Goal: Transaction & Acquisition: Book appointment/travel/reservation

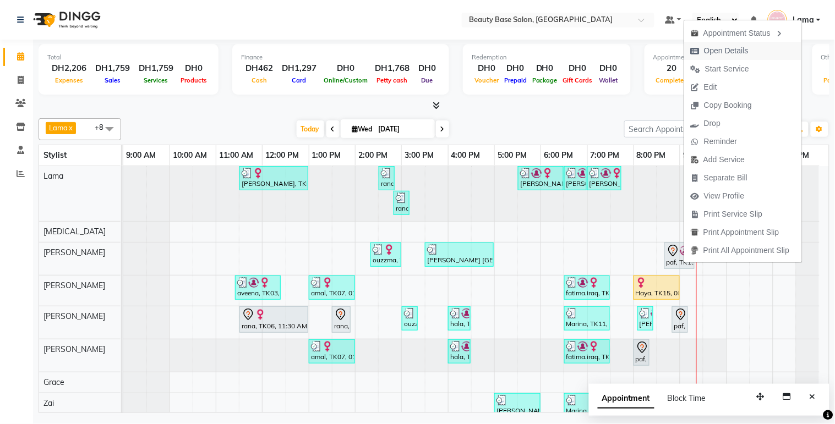
click at [727, 48] on span "Open Details" at bounding box center [726, 51] width 45 height 12
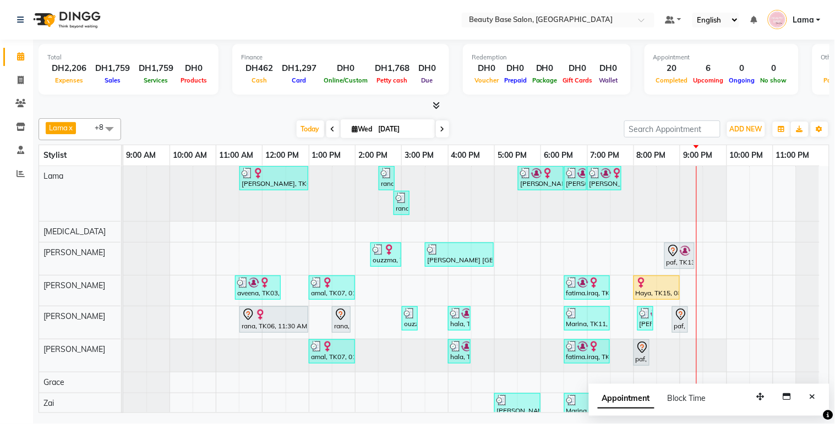
click at [679, 257] on div "paf, TK13, 08:40 PM-09:20 PM, Hair Cut" at bounding box center [679, 255] width 28 height 23
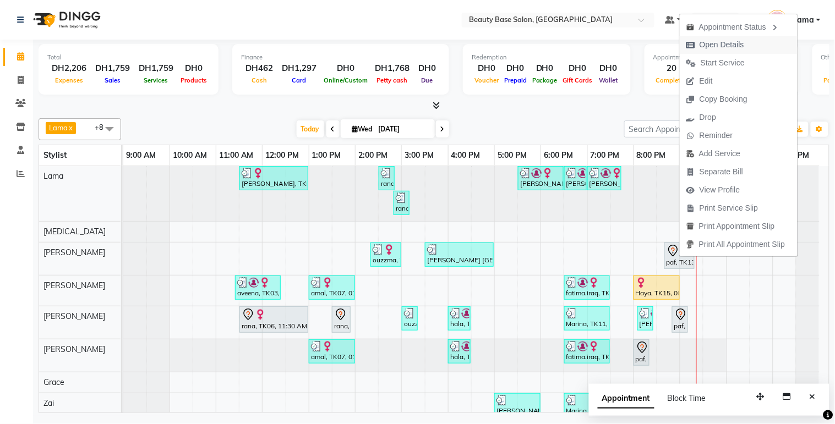
click at [719, 45] on span "Open Details" at bounding box center [721, 45] width 45 height 12
select select "7"
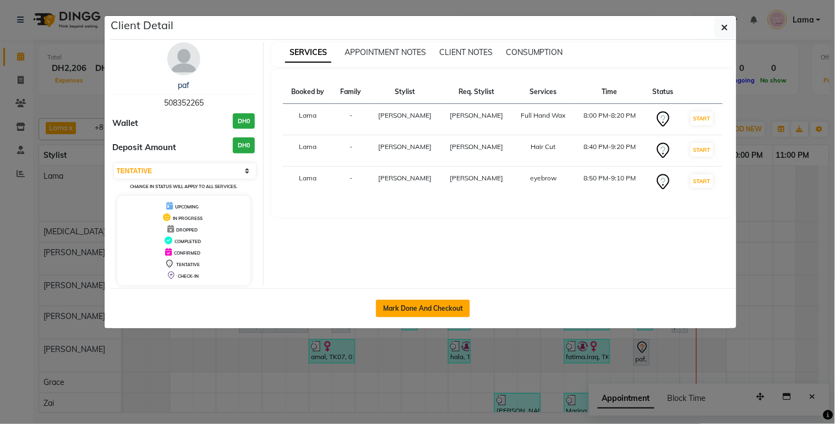
click at [438, 309] on button "Mark Done And Checkout" at bounding box center [423, 309] width 94 height 18
select select "service"
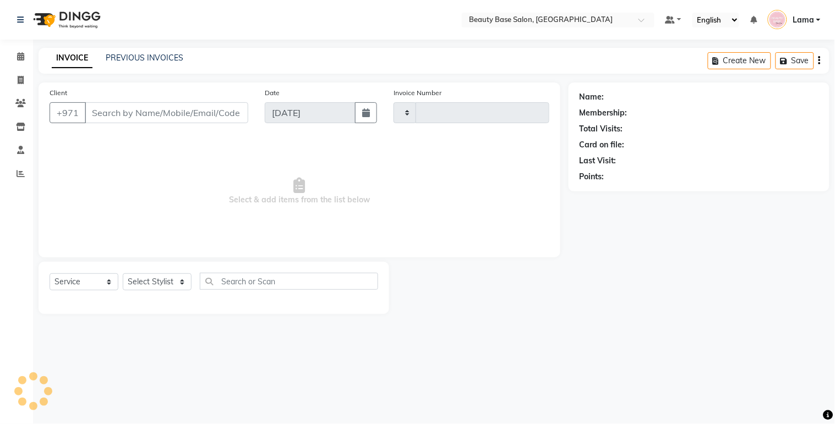
type input "2062"
select select "813"
type input "508352265"
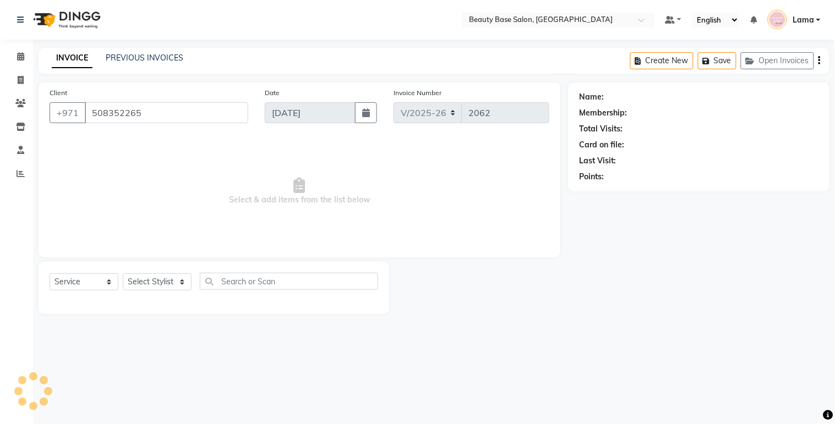
select select "61471"
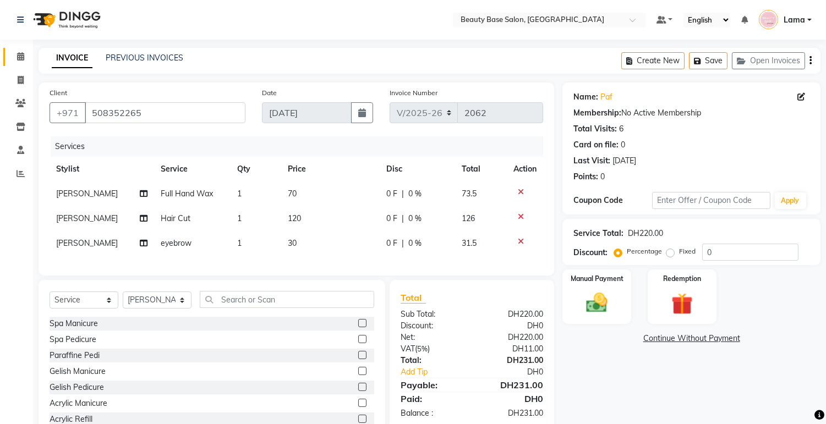
click at [12, 56] on span at bounding box center [20, 57] width 19 height 13
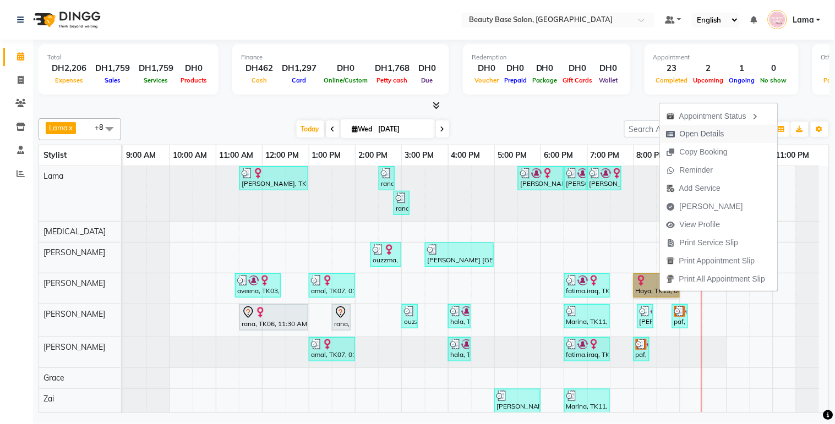
click at [681, 138] on span "Open Details" at bounding box center [701, 134] width 45 height 12
select select "1"
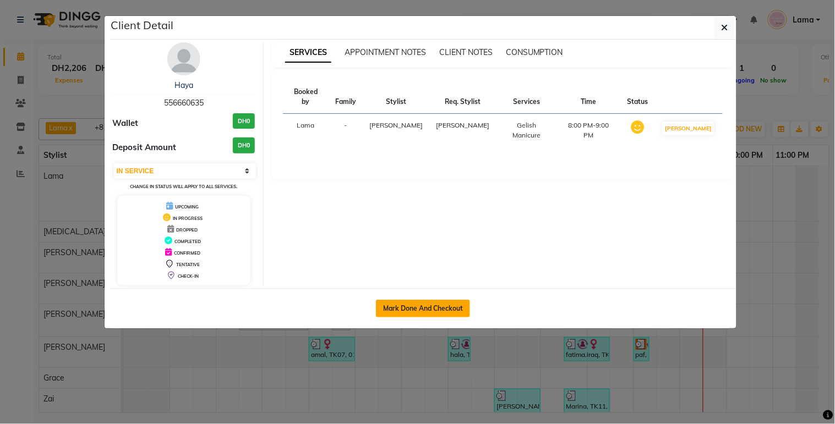
click at [438, 300] on button "Mark Done And Checkout" at bounding box center [423, 309] width 94 height 18
select select "service"
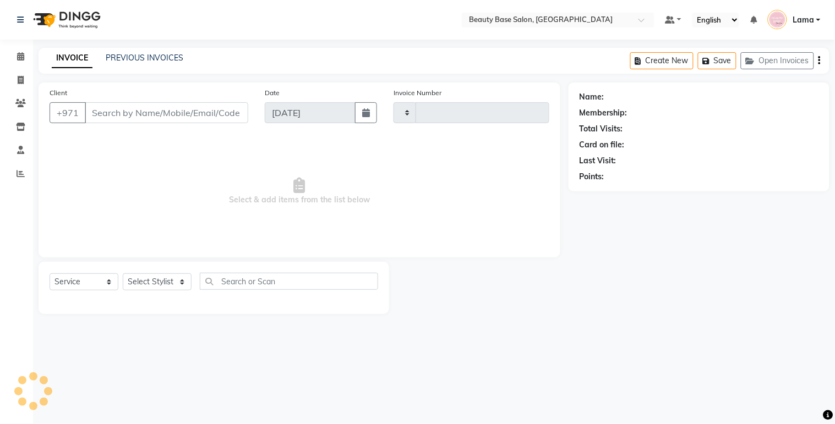
type input "2062"
select select "813"
type input "556660635"
select select "30434"
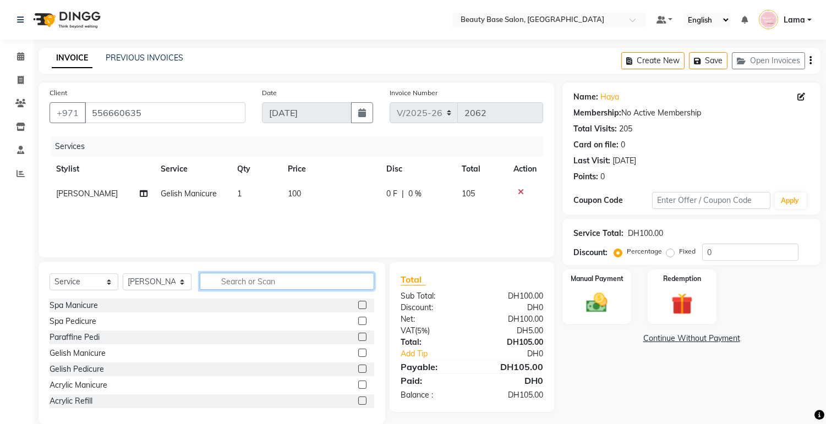
click at [262, 278] on input "text" at bounding box center [287, 281] width 174 height 17
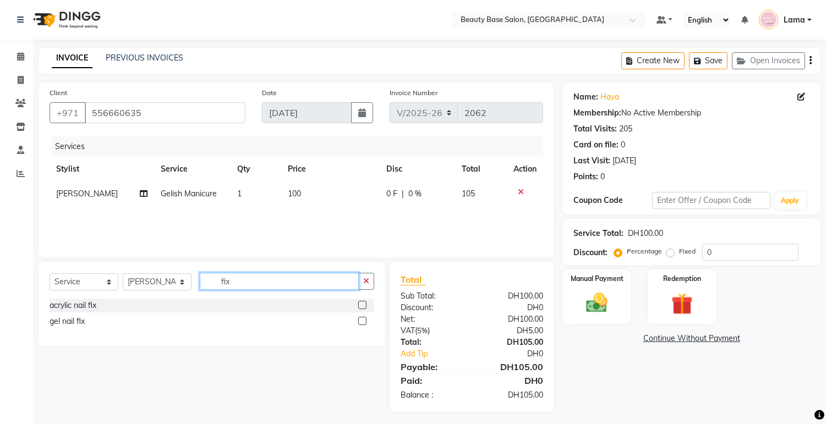
type input "fix"
click at [361, 323] on label at bounding box center [362, 321] width 8 height 8
click at [361, 323] on input "checkbox" at bounding box center [361, 321] width 7 height 7
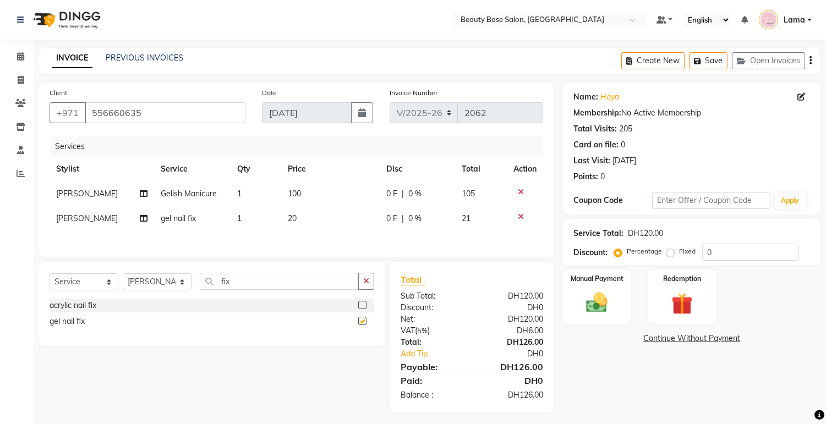
checkbox input "false"
click at [682, 255] on label "Fixed" at bounding box center [687, 251] width 17 height 10
click at [676, 255] on input "Fixed" at bounding box center [672, 252] width 8 height 8
radio input "true"
click at [599, 298] on img at bounding box center [597, 303] width 36 height 26
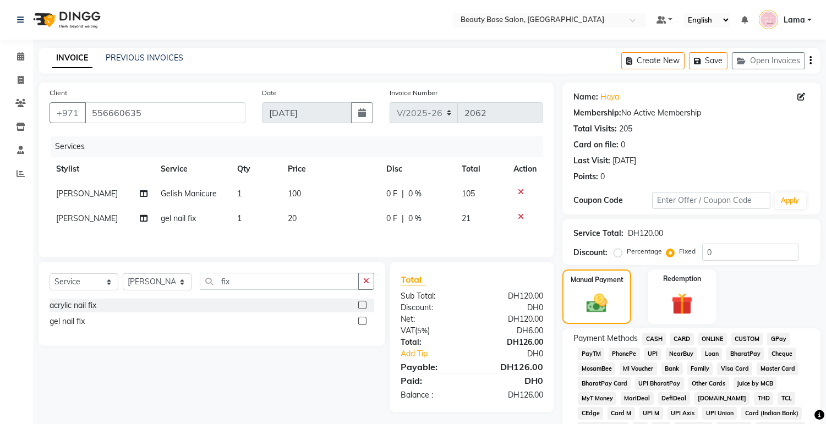
click at [683, 344] on span "CARD" at bounding box center [682, 339] width 24 height 13
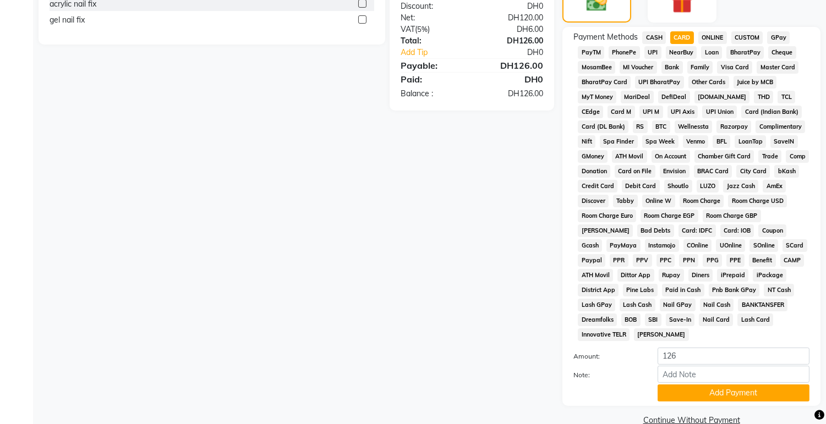
scroll to position [325, 0]
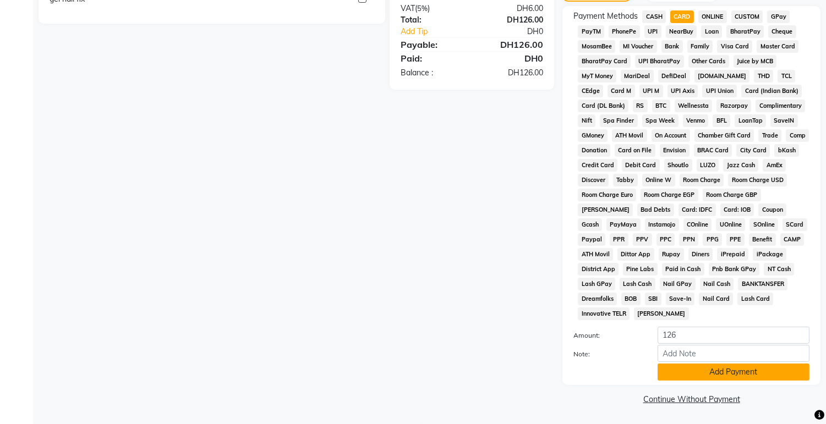
click at [710, 369] on button "Add Payment" at bounding box center [733, 372] width 152 height 17
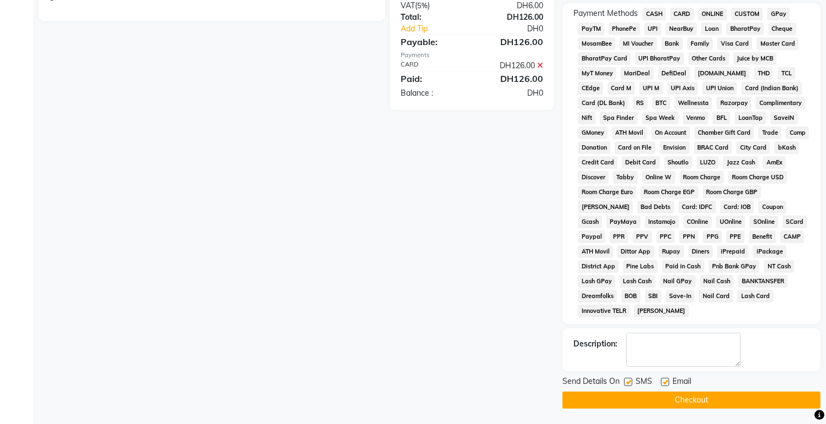
click at [717, 408] on button "Checkout" at bounding box center [691, 400] width 258 height 17
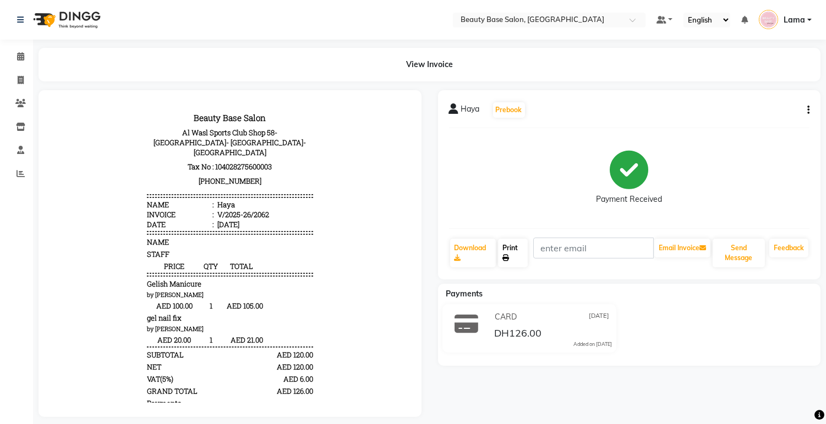
click at [518, 256] on link "Print" at bounding box center [513, 253] width 30 height 29
click at [23, 54] on icon at bounding box center [20, 56] width 7 height 8
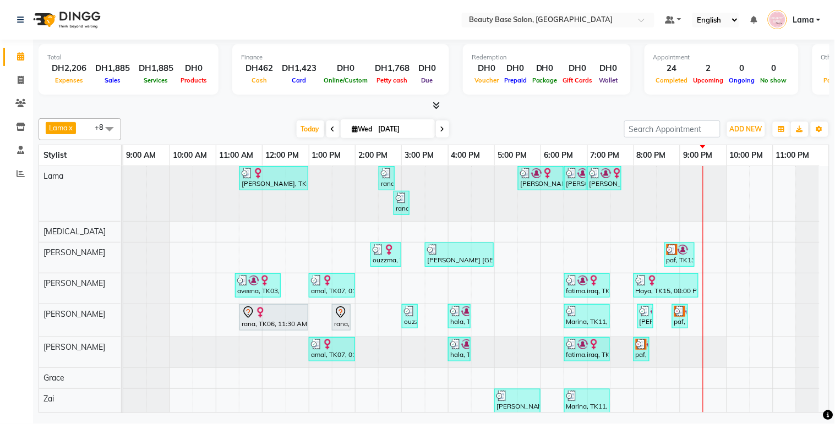
click at [664, 317] on td at bounding box center [668, 303] width 23 height 274
click at [676, 326] on div "paf, TK13, 08:50 PM-09:10 PM, eyebrow" at bounding box center [680, 316] width 14 height 21
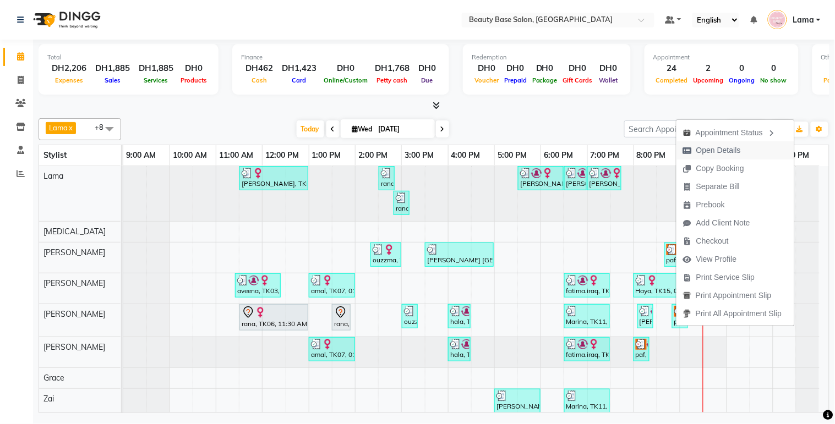
click at [716, 149] on span "Open Details" at bounding box center [718, 151] width 45 height 12
select select "3"
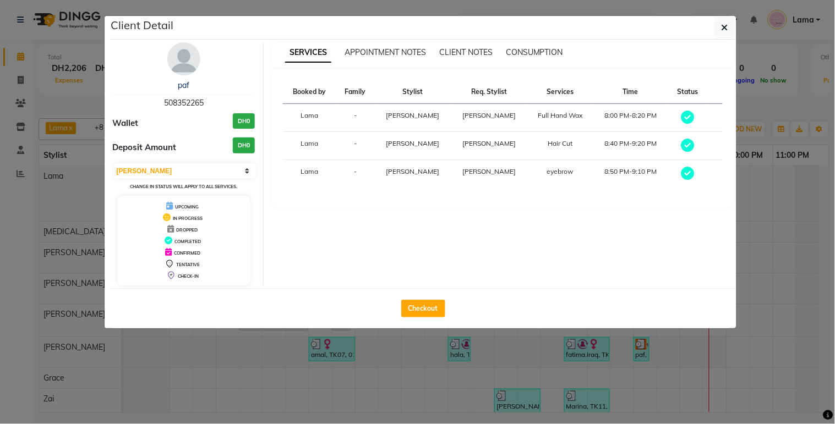
click at [714, 17] on button "button" at bounding box center [724, 27] width 21 height 21
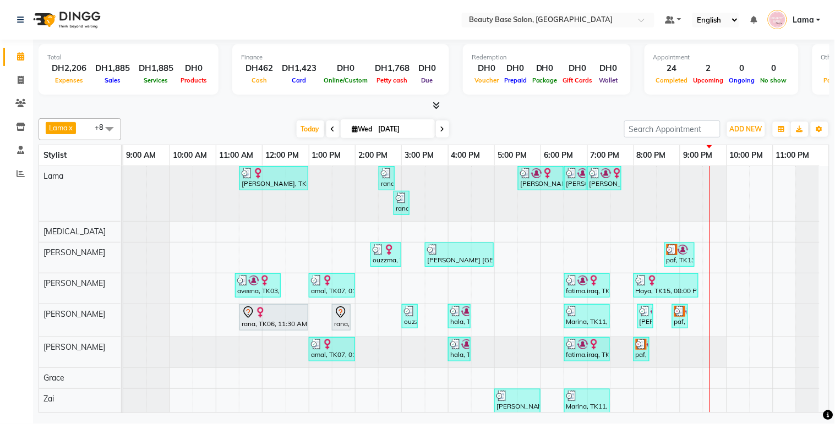
click at [682, 256] on div "paf, TK13, 08:40 PM-09:20 PM, Hair Cut" at bounding box center [679, 254] width 28 height 21
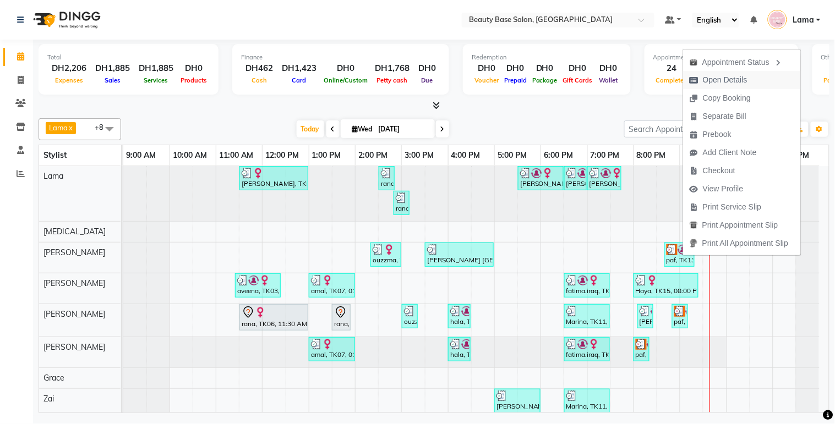
click at [728, 83] on span "Open Details" at bounding box center [725, 80] width 45 height 12
select select "3"
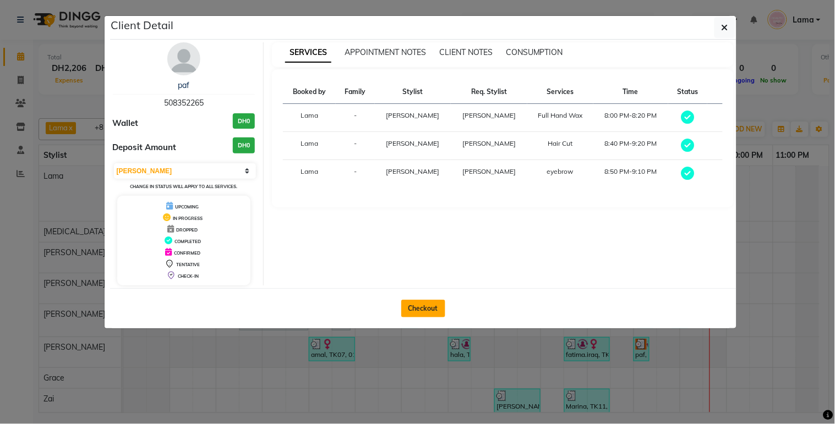
click at [423, 316] on button "Checkout" at bounding box center [423, 309] width 44 height 18
select select "service"
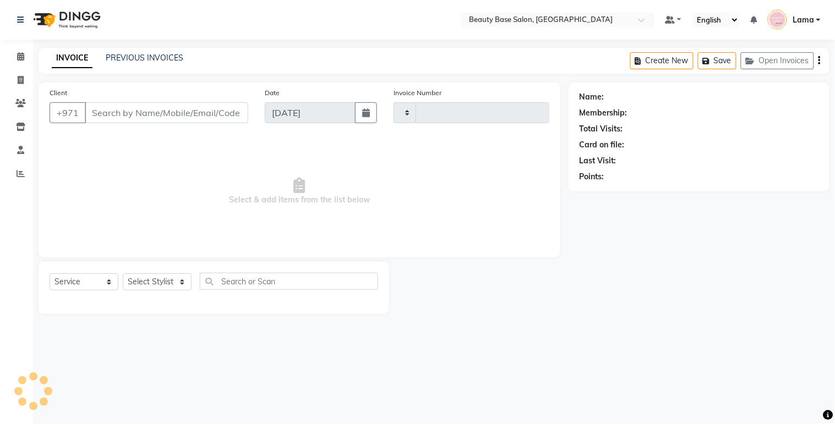
type input "2063"
select select "813"
type input "508352265"
select select "61471"
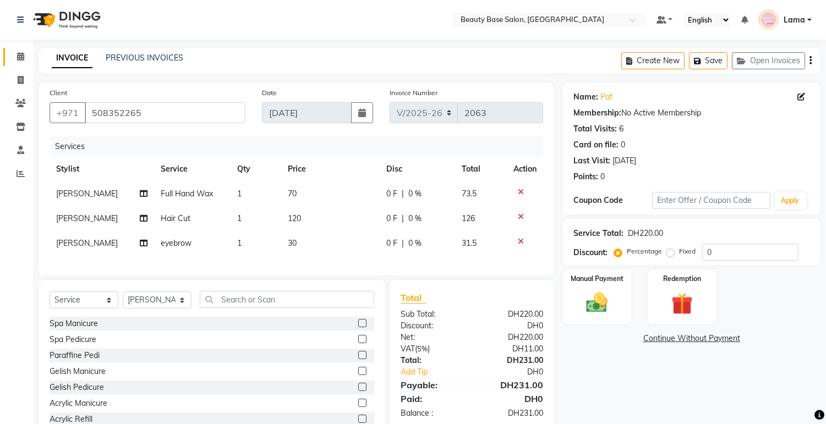
click at [23, 57] on icon at bounding box center [20, 56] width 7 height 8
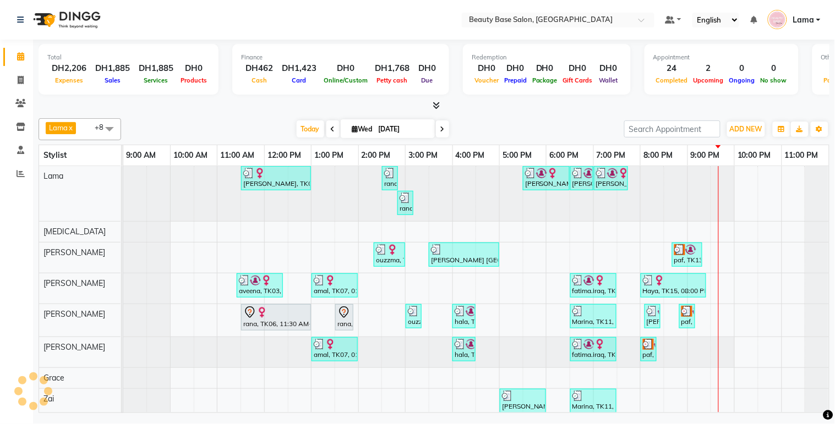
click at [440, 128] on icon at bounding box center [442, 129] width 4 height 7
type input "[DATE]"
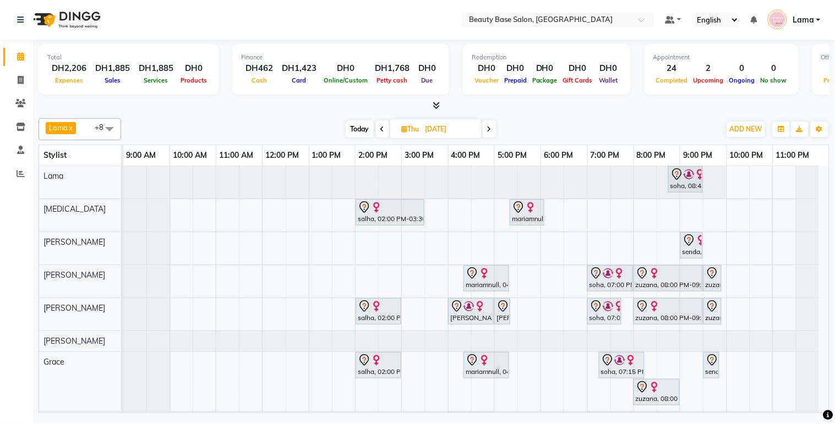
click at [98, 125] on span at bounding box center [109, 128] width 22 height 21
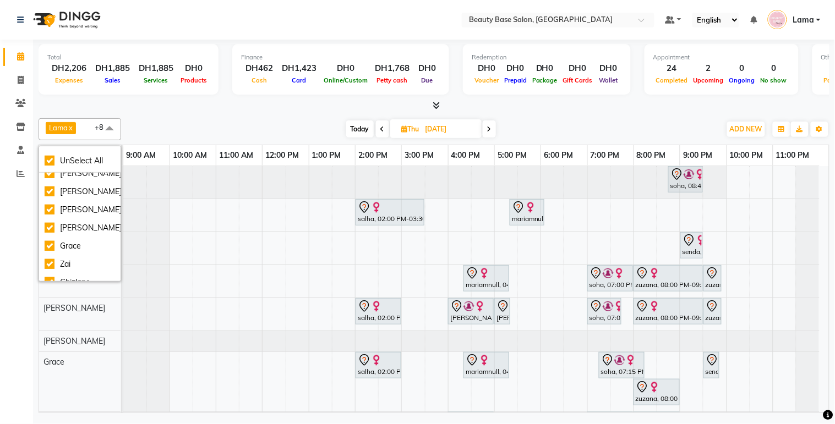
scroll to position [53, 0]
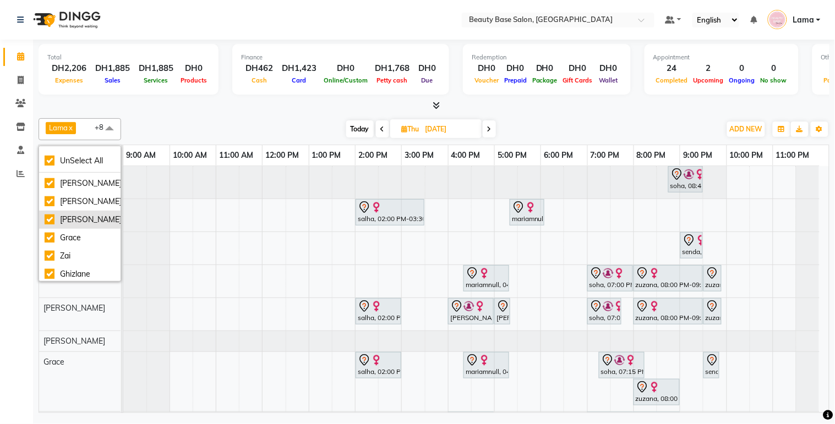
click at [78, 219] on div "[PERSON_NAME]" at bounding box center [80, 220] width 70 height 12
checkbox input "false"
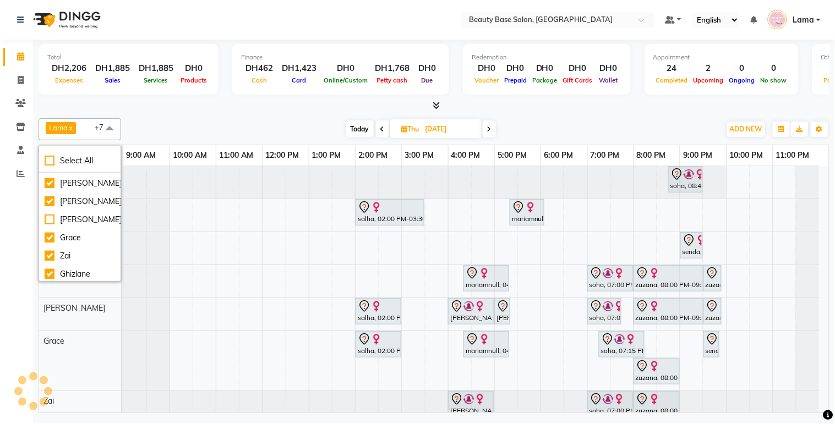
click at [24, 301] on div "Calendar Invoice Clients Inventory Staff Reports Upcoming Tentative Confirm Boo…" at bounding box center [74, 219] width 149 height 376
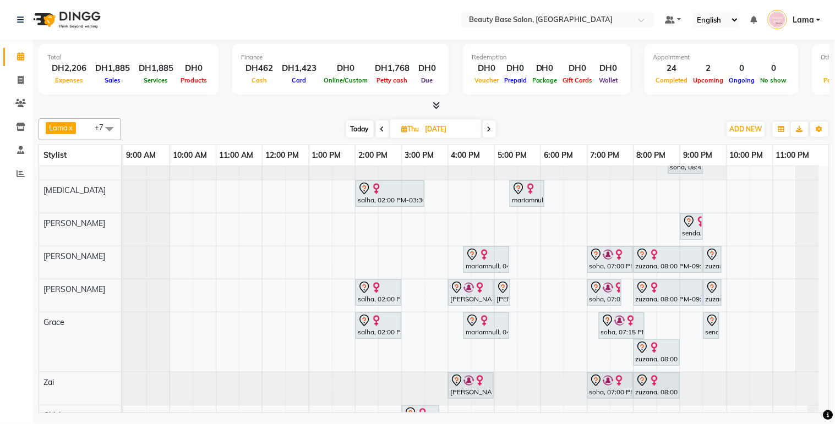
scroll to position [0, 0]
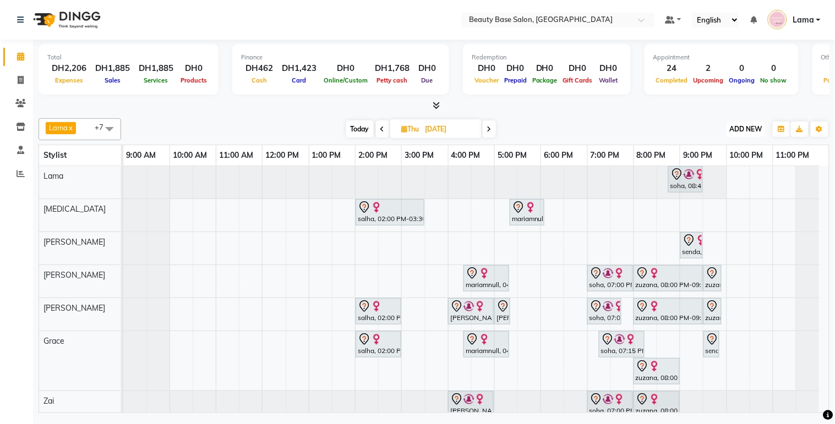
click at [755, 123] on button "ADD NEW Toggle Dropdown" at bounding box center [746, 129] width 38 height 15
click at [736, 149] on button "Add Appointment" at bounding box center [721, 149] width 87 height 14
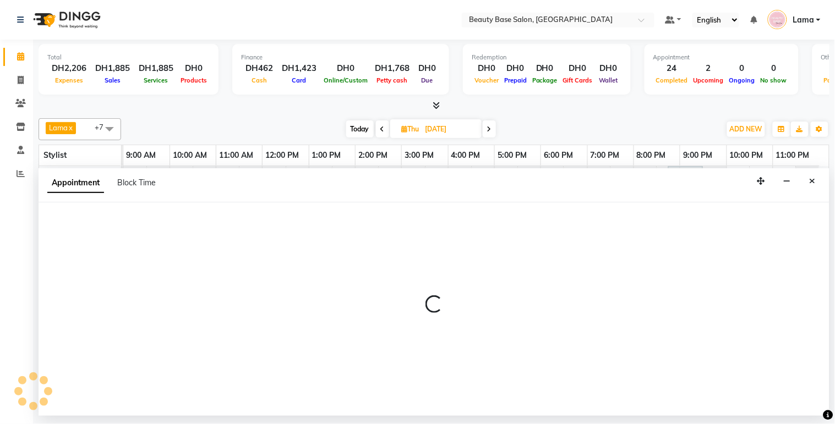
select select "tentative"
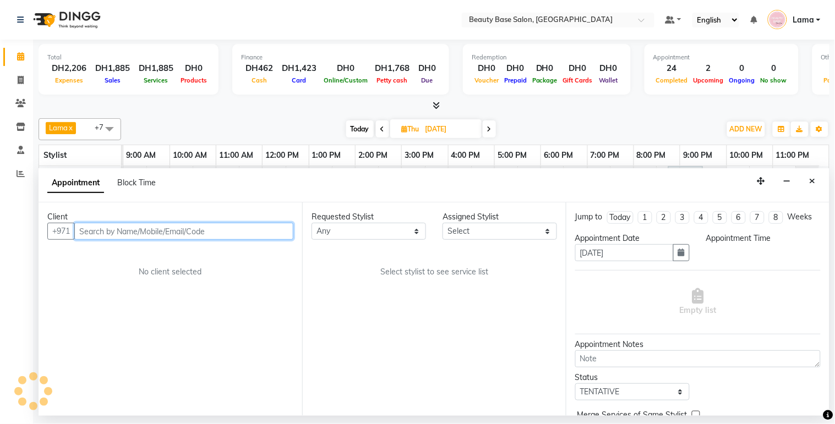
select select "600"
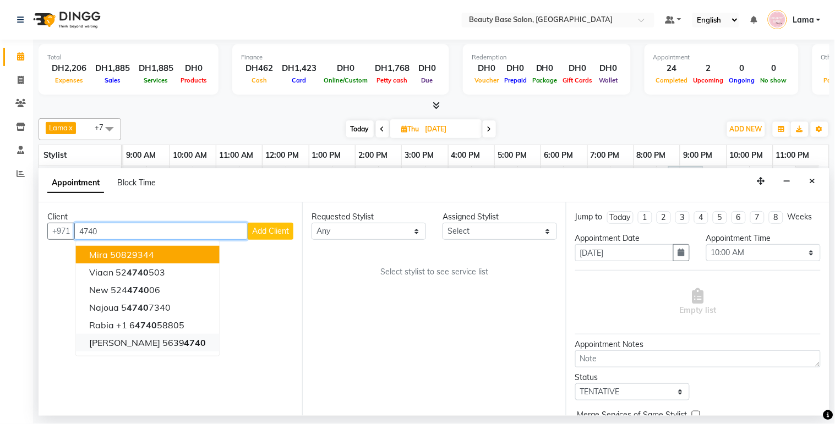
click at [165, 342] on ngb-highlight "5639 4740" at bounding box center [184, 342] width 44 height 11
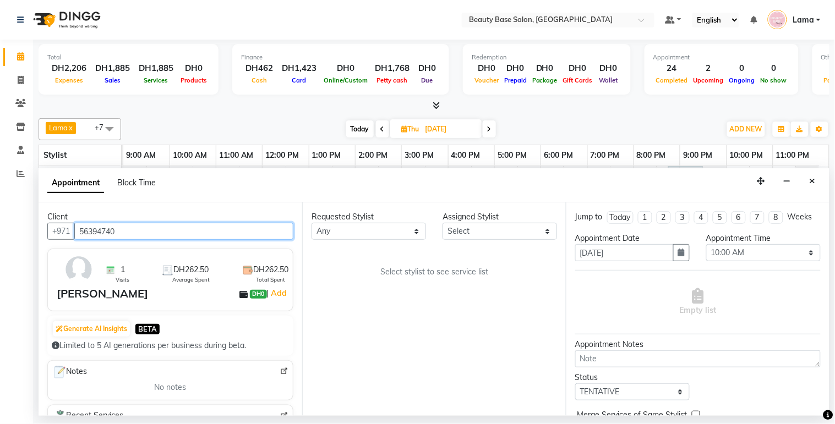
type input "56394740"
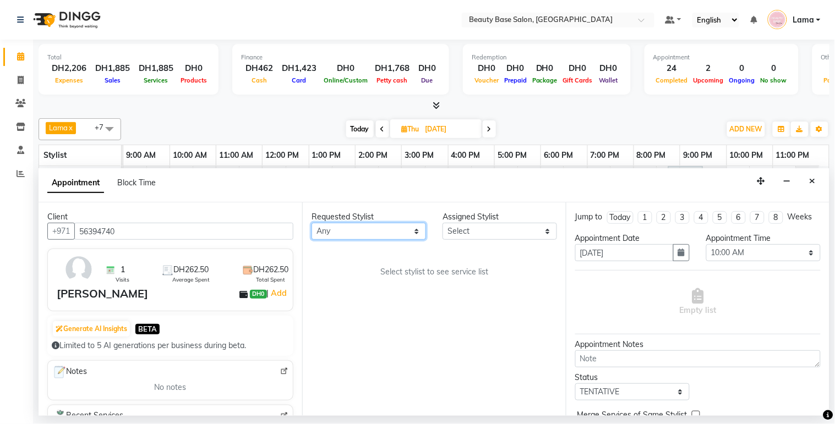
click at [382, 232] on select "Any [PERSON_NAME] [PERSON_NAME] [PERSON_NAME] [PERSON_NAME] [PERSON_NAME] [MEDI…" at bounding box center [368, 231] width 114 height 17
select select "54541"
click at [311, 223] on select "Any [PERSON_NAME] [PERSON_NAME] [PERSON_NAME] [PERSON_NAME] [PERSON_NAME] [MEDI…" at bounding box center [368, 231] width 114 height 17
select select "54541"
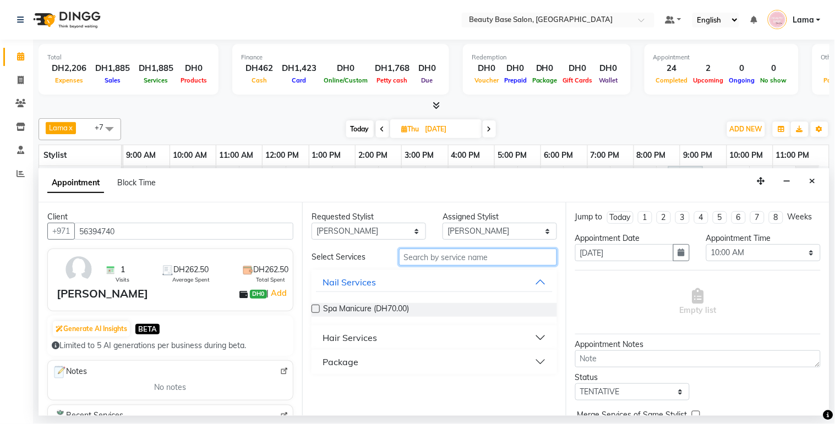
click at [459, 256] on input "text" at bounding box center [478, 257] width 158 height 17
type input "roots"
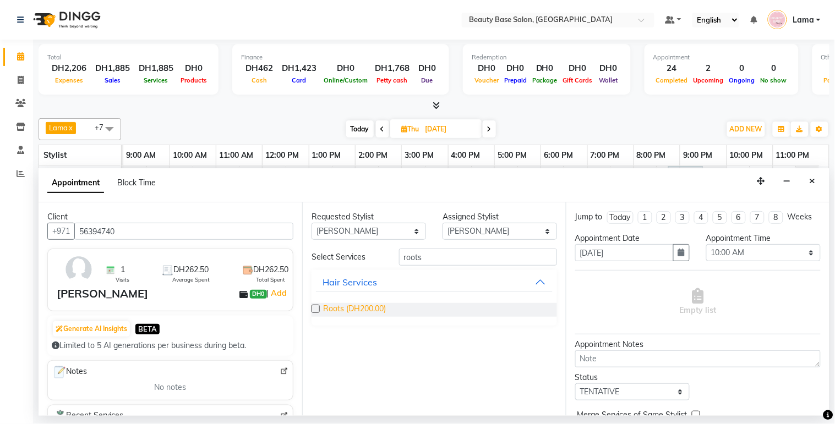
click at [360, 305] on span "Roots (DH200.00)" at bounding box center [354, 310] width 63 height 14
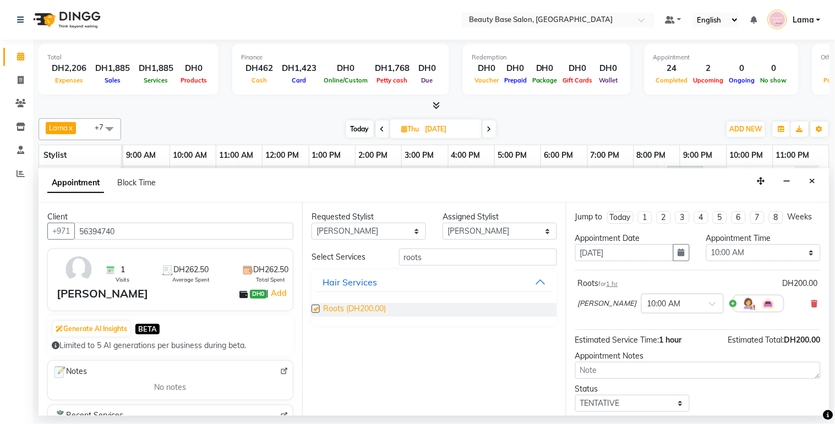
checkbox input "false"
click at [463, 257] on input "roots" at bounding box center [478, 257] width 158 height 17
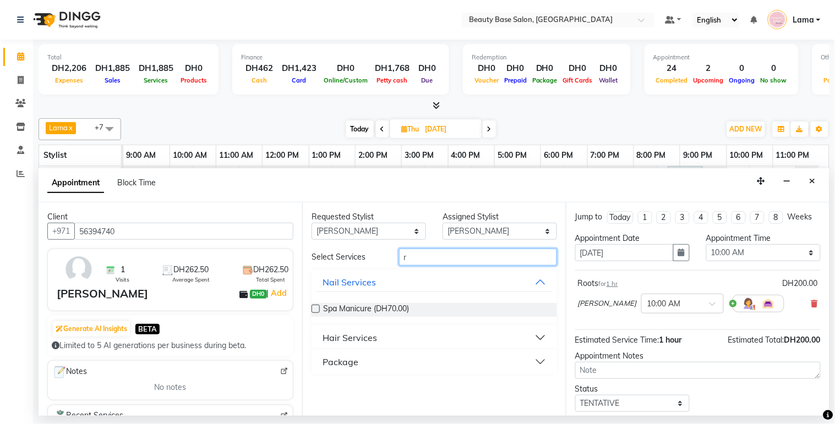
type input "r"
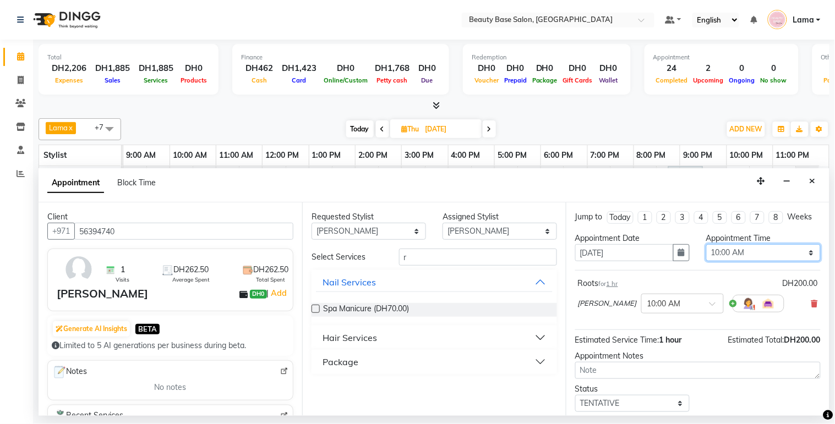
click at [736, 261] on select "Select 10:00 AM 10:05 AM 10:10 AM 10:15 AM 10:20 AM 10:25 AM 10:30 AM 10:35 AM …" at bounding box center [763, 252] width 114 height 17
select select "1080"
click at [706, 254] on select "Select 10:00 AM 10:05 AM 10:10 AM 10:15 AM 10:20 AM 10:25 AM 10:30 AM 10:35 AM …" at bounding box center [763, 252] width 114 height 17
click at [377, 230] on select "Any [PERSON_NAME] [PERSON_NAME] [PERSON_NAME] [PERSON_NAME] [PERSON_NAME] [MEDI…" at bounding box center [368, 231] width 114 height 17
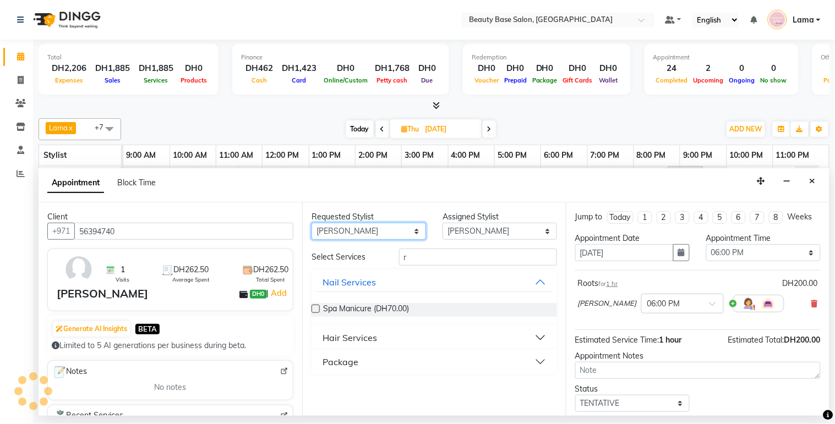
select select "30434"
click at [311, 223] on select "Any [PERSON_NAME] [PERSON_NAME] [PERSON_NAME] [PERSON_NAME] [PERSON_NAME] [MEDI…" at bounding box center [368, 231] width 114 height 17
select select "30434"
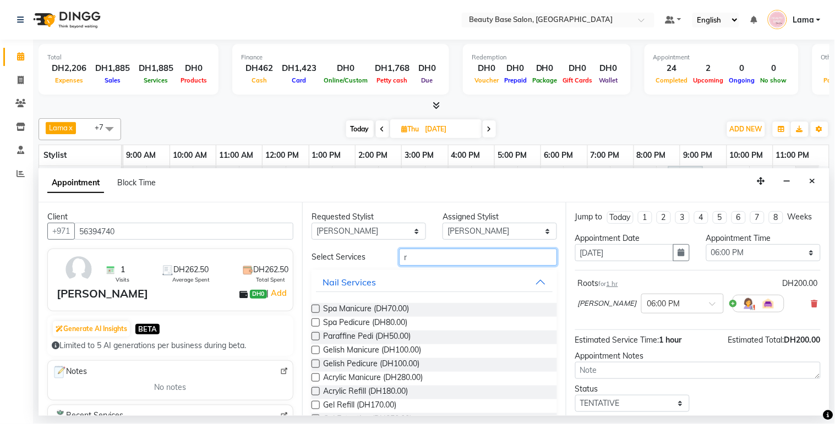
click at [440, 260] on input "r" at bounding box center [478, 257] width 158 height 17
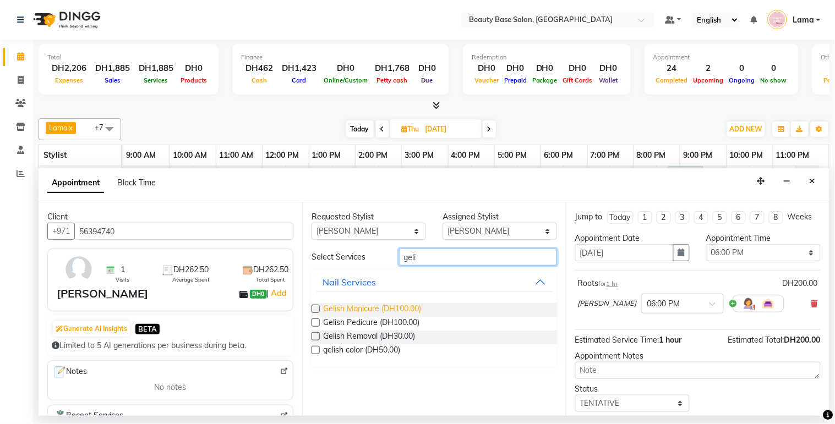
type input "geli"
click at [393, 307] on span "Gelish Manicure (DH100.00)" at bounding box center [372, 310] width 98 height 14
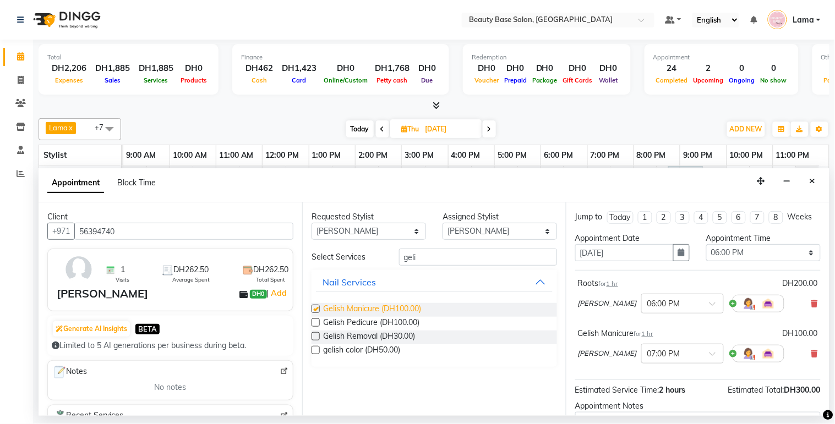
checkbox input "false"
click at [386, 229] on select "Any [PERSON_NAME] [PERSON_NAME] [PERSON_NAME] [PERSON_NAME] [PERSON_NAME] [MEDI…" at bounding box center [368, 231] width 114 height 17
select select "54542"
click at [311, 223] on select "Any [PERSON_NAME] [PERSON_NAME] [PERSON_NAME] [PERSON_NAME] [PERSON_NAME] [MEDI…" at bounding box center [368, 231] width 114 height 17
select select "54542"
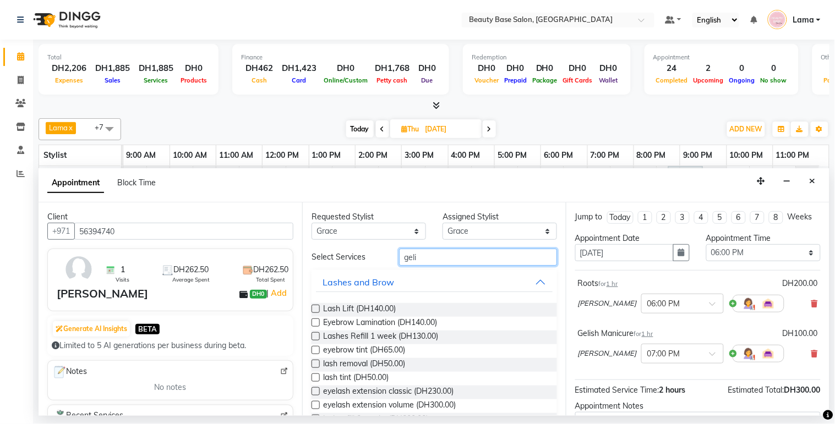
click at [435, 260] on input "geli" at bounding box center [478, 257] width 158 height 17
type input "g"
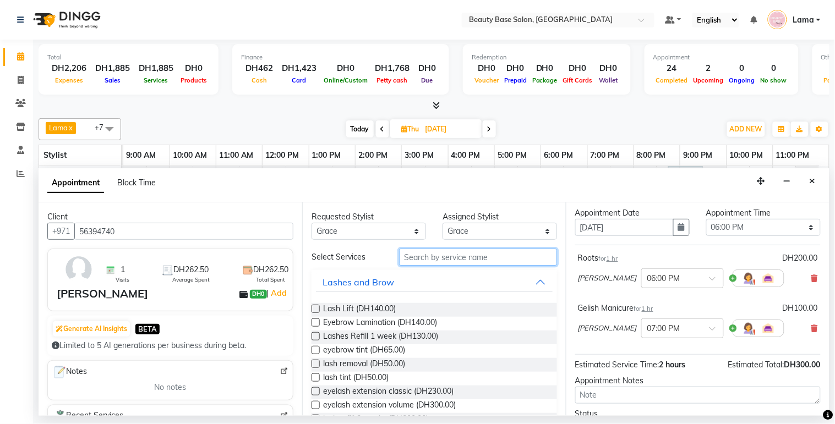
scroll to position [40, 0]
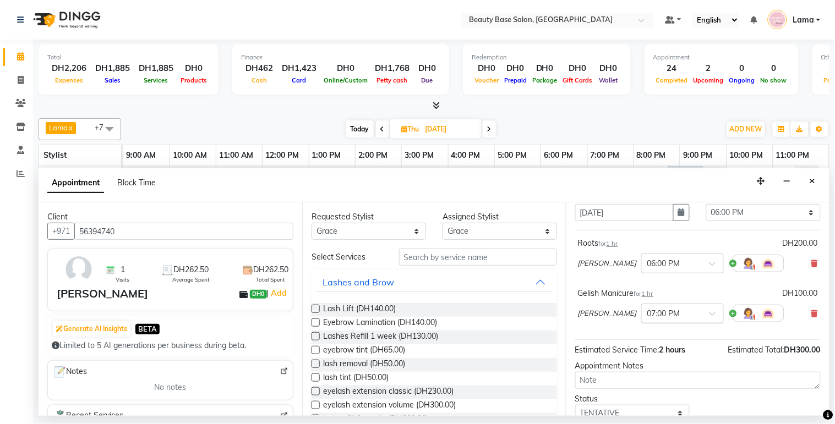
click at [647, 319] on input "text" at bounding box center [671, 313] width 48 height 12
click at [641, 349] on div "06:00 PM" at bounding box center [681, 339] width 81 height 20
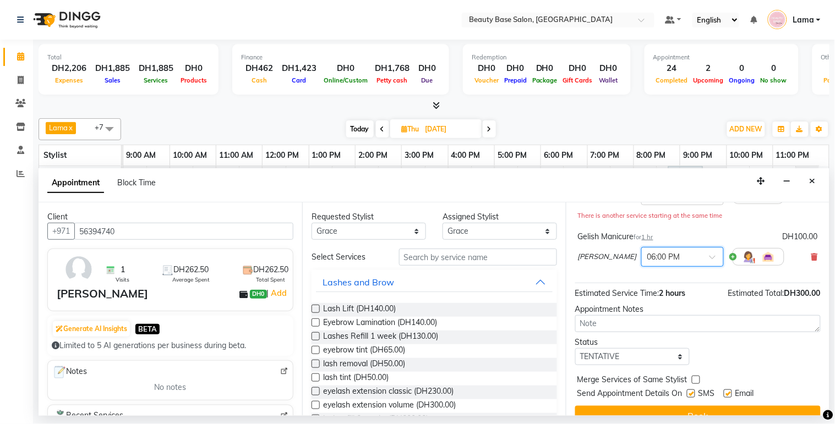
scroll to position [138, 0]
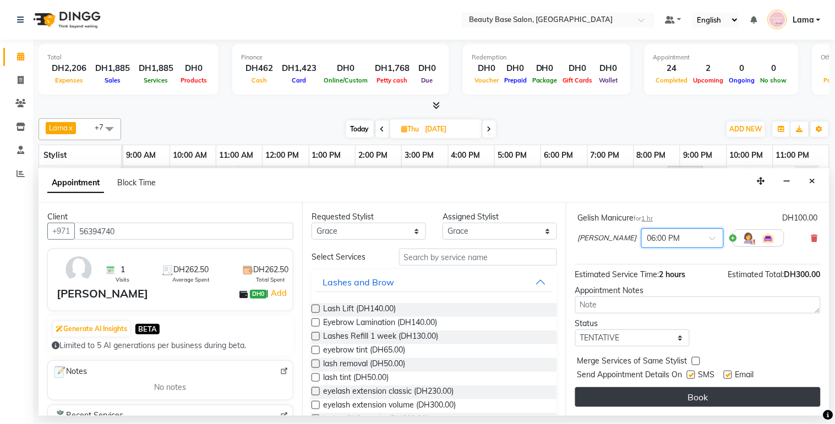
click at [742, 398] on button "Book" at bounding box center [697, 397] width 245 height 20
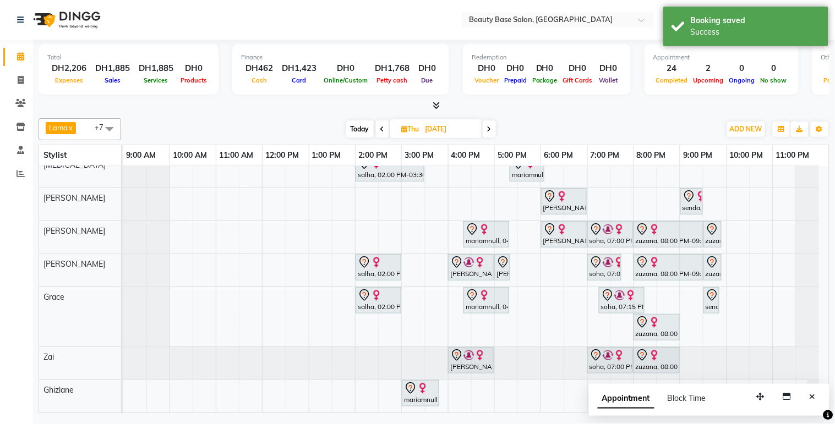
scroll to position [53, 0]
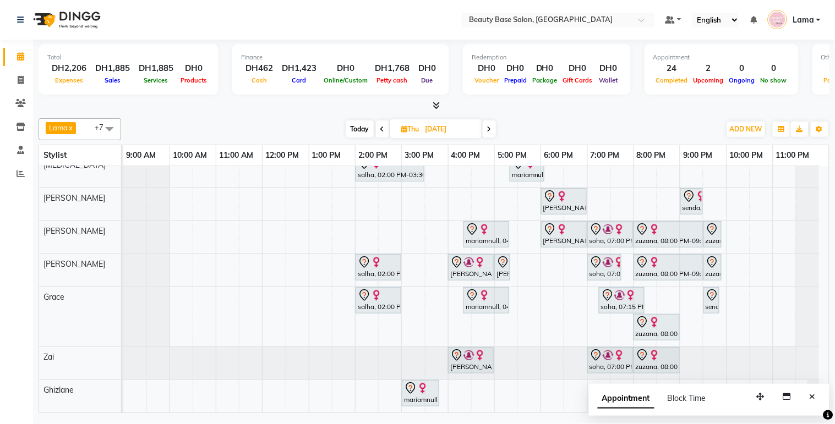
click at [560, 232] on div "[PERSON_NAME], 06:00 PM-07:00 PM, Gelish Manicure" at bounding box center [563, 234] width 43 height 23
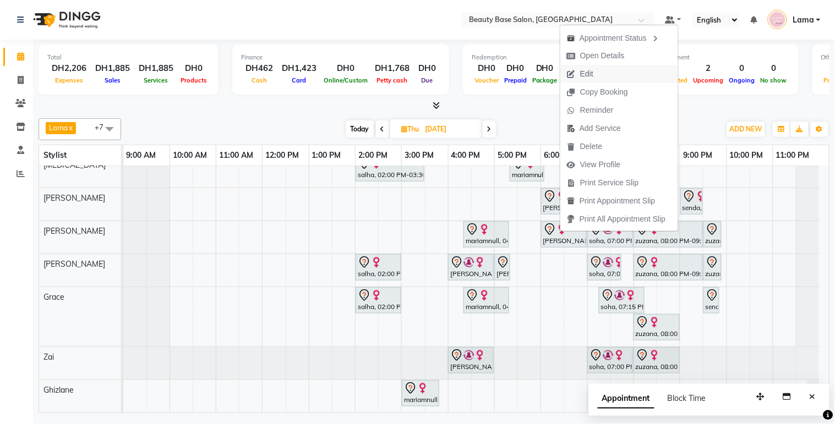
click at [611, 77] on button "Edit" at bounding box center [619, 74] width 118 height 18
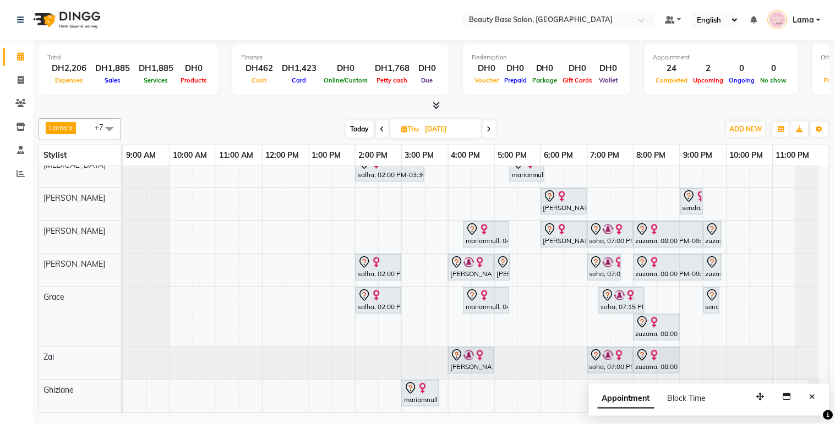
select select "tentative"
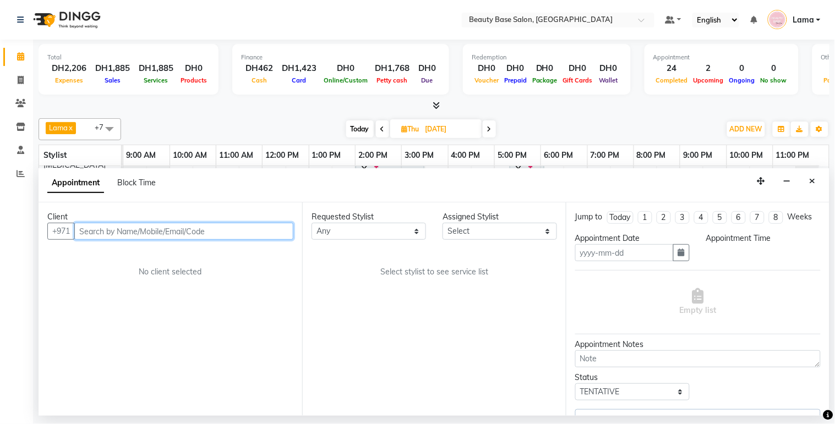
type input "[DATE]"
select select "30434"
select select "1080"
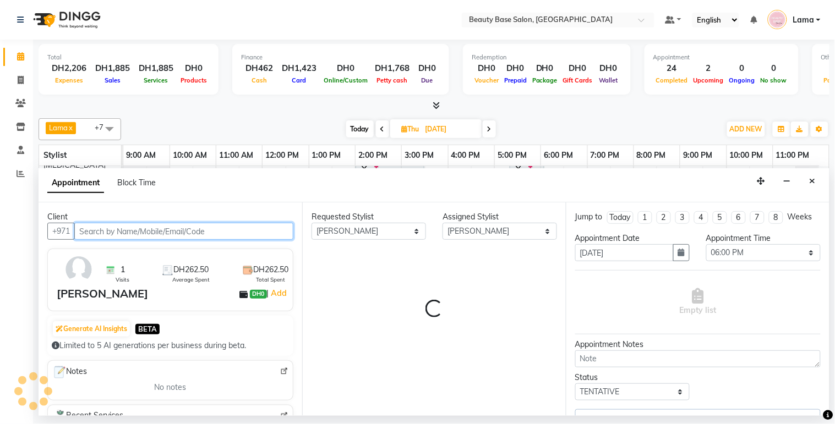
select select "1223"
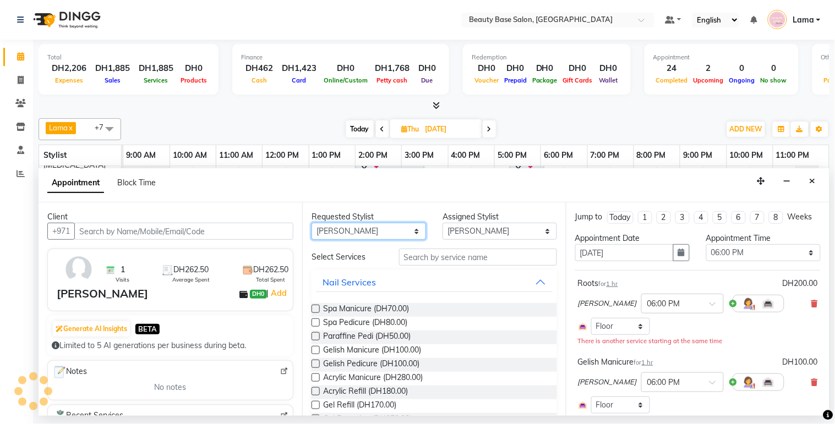
click at [413, 227] on select "Any [PERSON_NAME] [PERSON_NAME] [PERSON_NAME] [PERSON_NAME] [PERSON_NAME] [MEDI…" at bounding box center [368, 231] width 114 height 17
select select "54542"
click at [311, 223] on select "Any [PERSON_NAME] [PERSON_NAME] [PERSON_NAME] [PERSON_NAME] [PERSON_NAME] [MEDI…" at bounding box center [368, 231] width 114 height 17
select select "54542"
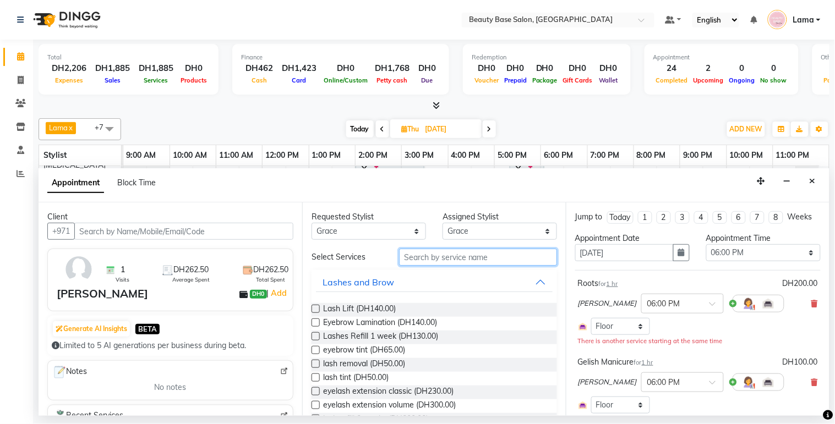
click at [430, 259] on input "text" at bounding box center [478, 257] width 158 height 17
type input "a"
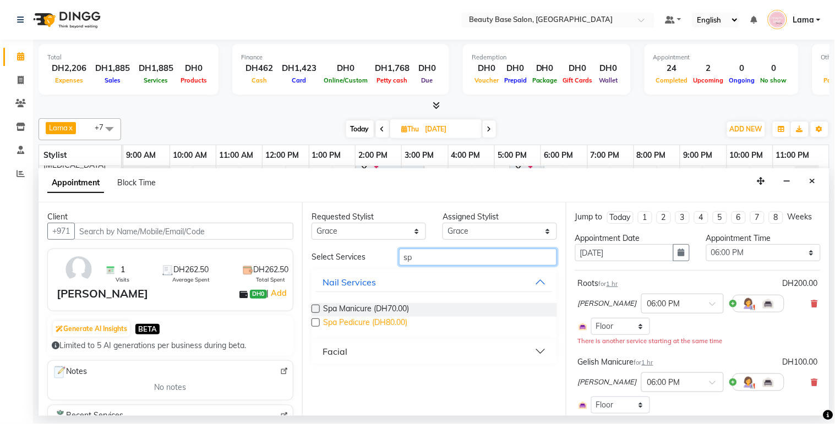
type input "sp"
click at [355, 327] on span "Spa Pedicure (DH80.00)" at bounding box center [365, 324] width 84 height 14
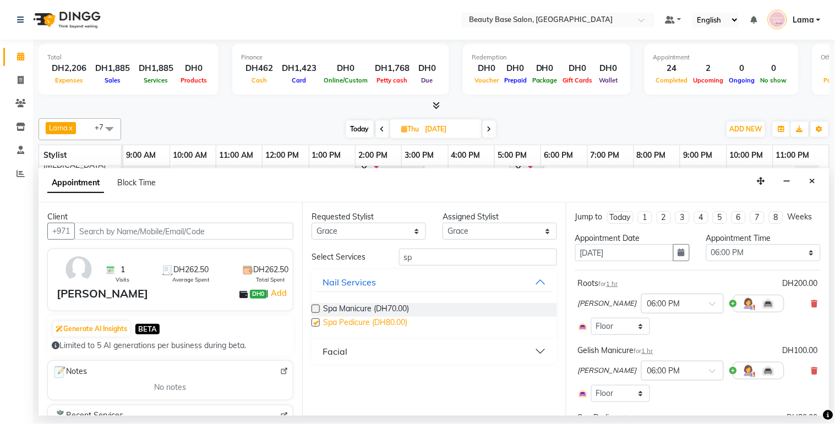
checkbox input "false"
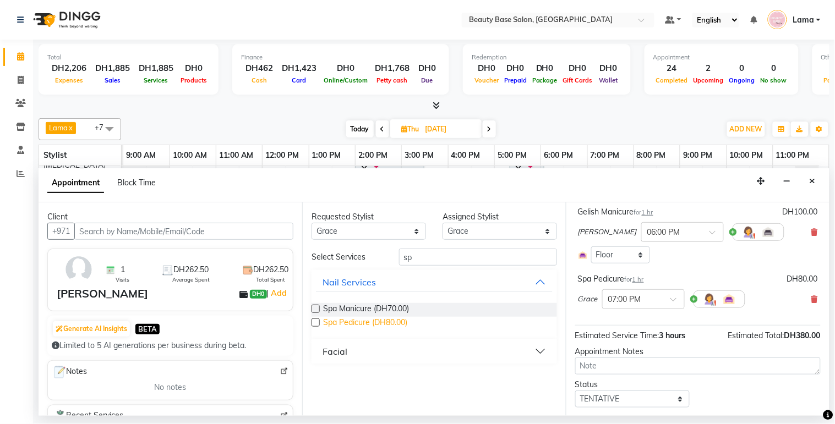
scroll to position [139, 0]
click at [645, 304] on input "text" at bounding box center [632, 298] width 48 height 12
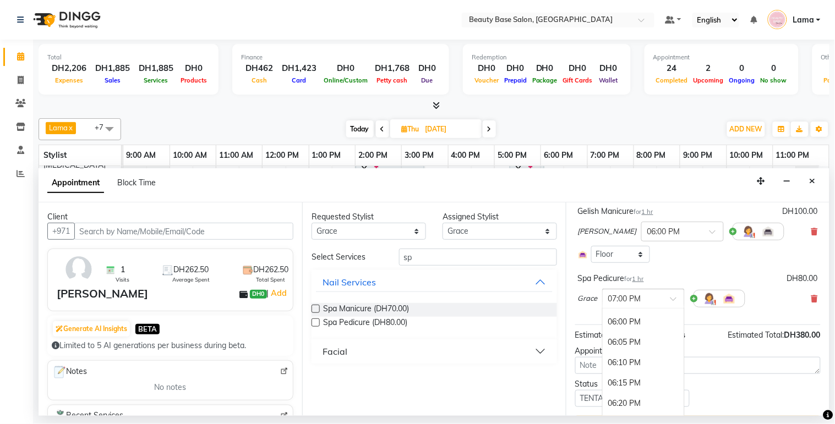
scroll to position [1971, 0]
click at [635, 338] on div "06:00 PM" at bounding box center [642, 328] width 81 height 20
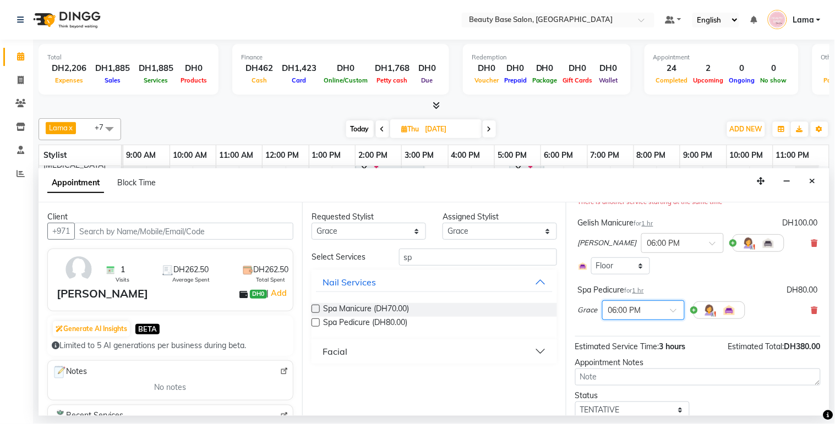
scroll to position [190, 0]
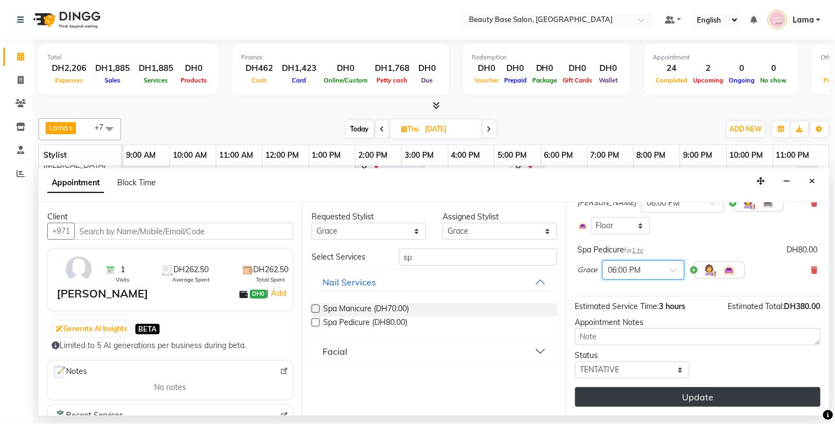
click at [695, 398] on button "Update" at bounding box center [697, 397] width 245 height 20
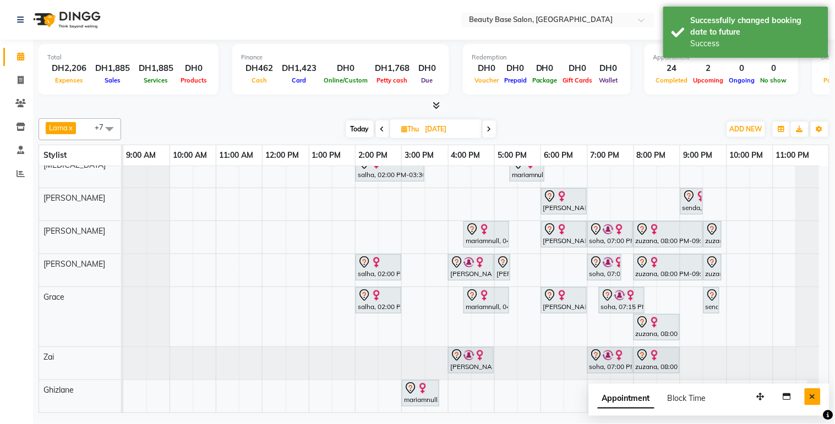
click at [812, 397] on icon "Close" at bounding box center [812, 397] width 6 height 8
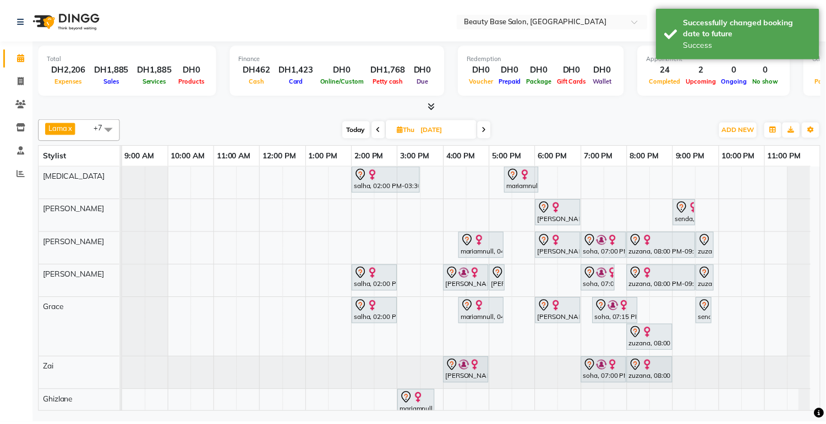
scroll to position [0, 0]
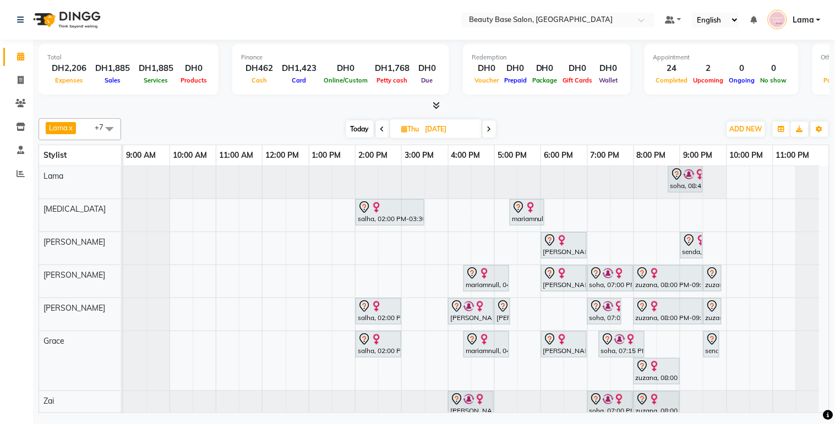
click at [358, 128] on span "Today" at bounding box center [360, 128] width 28 height 17
type input "[DATE]"
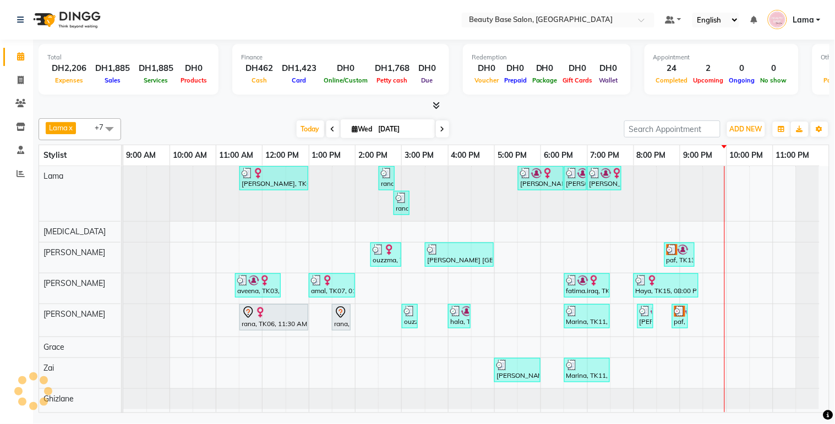
click at [682, 252] on img at bounding box center [682, 249] width 11 height 11
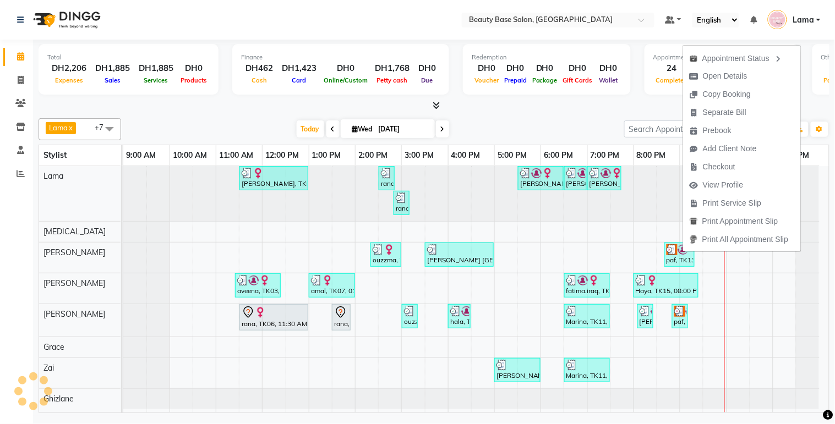
click at [677, 260] on div "paf, TK13, 08:40 PM-09:20 PM, Hair Cut" at bounding box center [679, 254] width 28 height 21
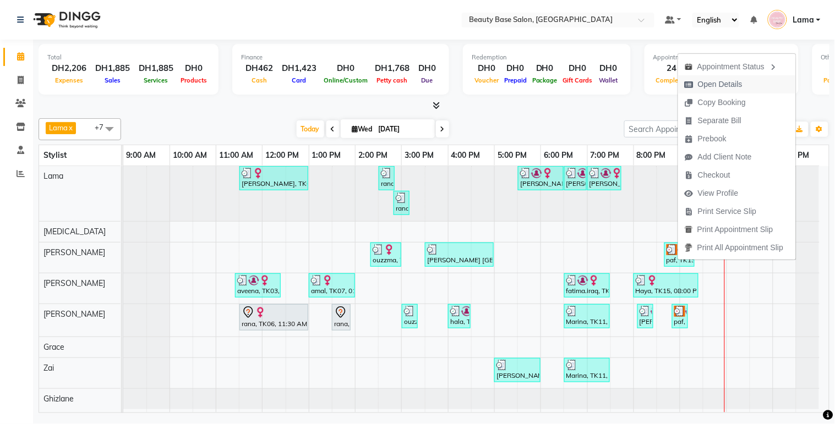
click at [717, 81] on span "Open Details" at bounding box center [720, 85] width 45 height 12
select select "3"
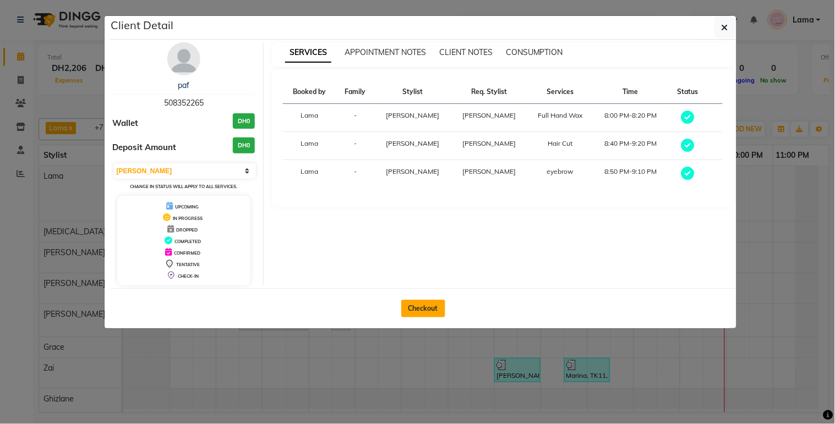
click at [422, 310] on button "Checkout" at bounding box center [423, 309] width 44 height 18
select select "service"
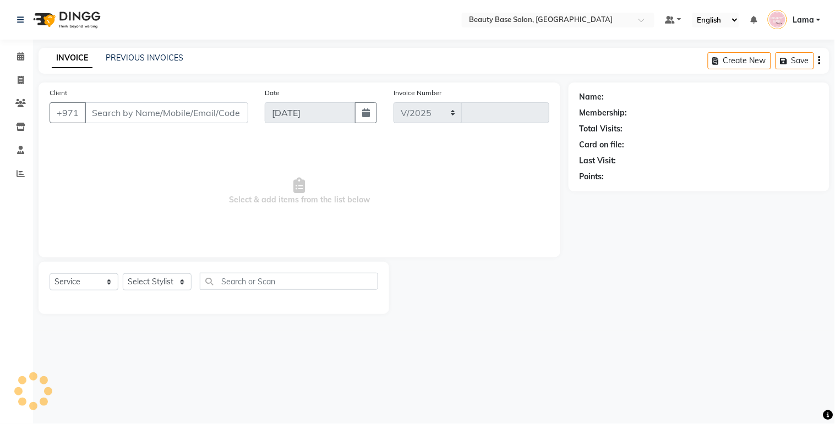
select select "813"
type input "2063"
type input "508352265"
select select "61471"
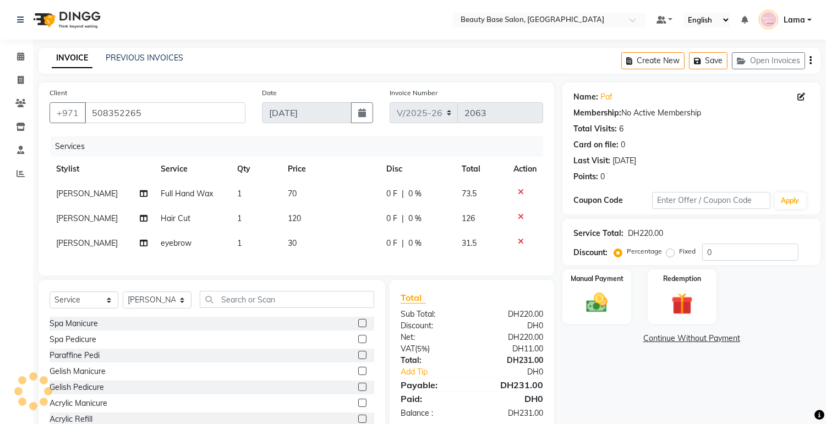
click at [205, 197] on span "Full Hand Wax" at bounding box center [187, 194] width 52 height 10
select select "17496"
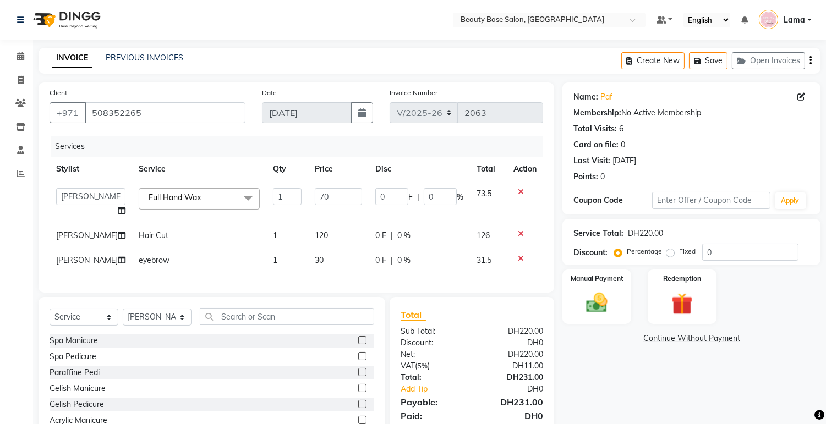
click at [213, 198] on span "Full Hand Wax x" at bounding box center [199, 198] width 121 height 21
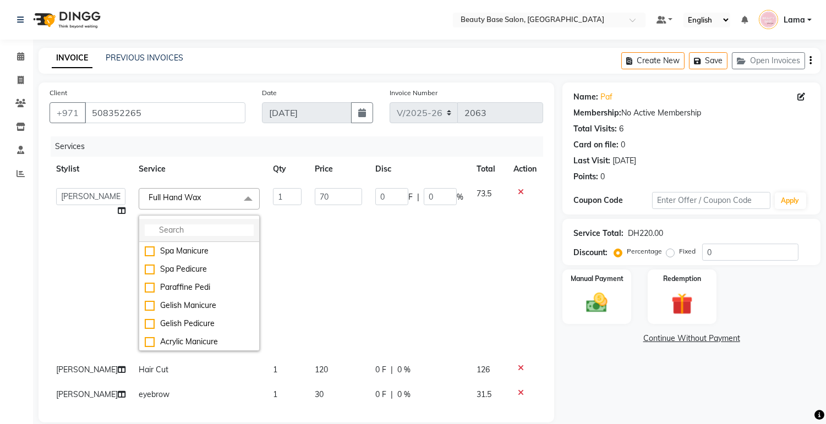
click at [195, 234] on input "multiselect-search" at bounding box center [199, 230] width 109 height 12
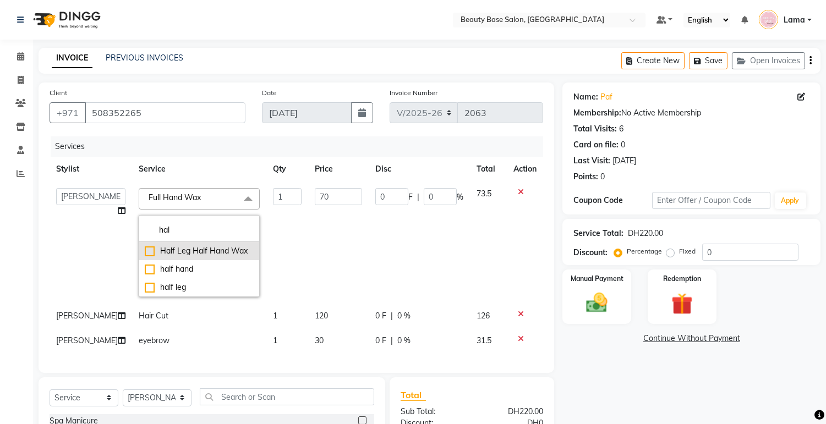
type input "hal"
click at [145, 250] on div "Half Leg Half Hand Wax" at bounding box center [199, 251] width 109 height 12
checkbox input "true"
type input "50"
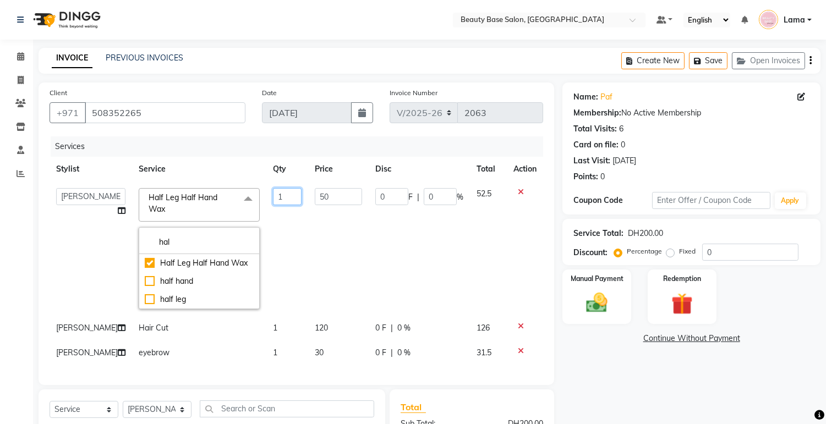
click at [276, 201] on input "1" at bounding box center [287, 196] width 29 height 17
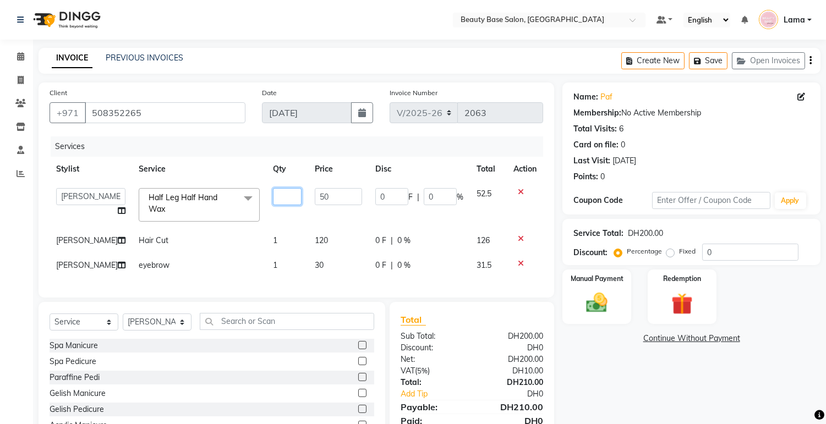
type input "2"
click at [588, 361] on div "Name: Paf Membership: No Active Membership Total Visits: 6 Card on file: 0 Last…" at bounding box center [695, 274] width 266 height 382
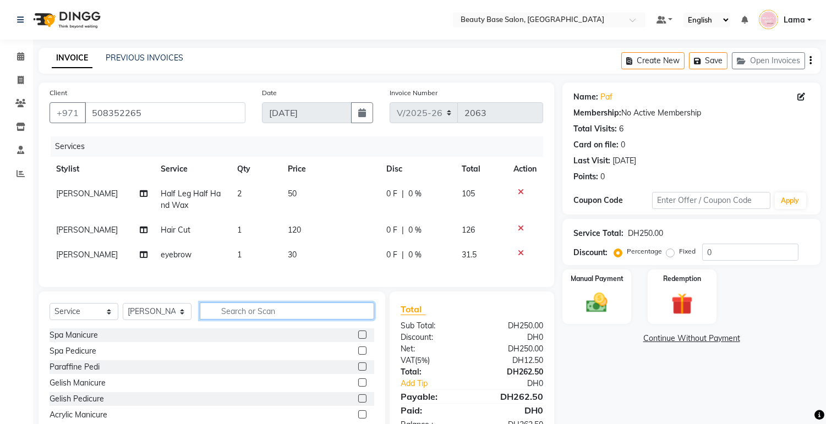
click at [250, 320] on input "text" at bounding box center [287, 311] width 174 height 17
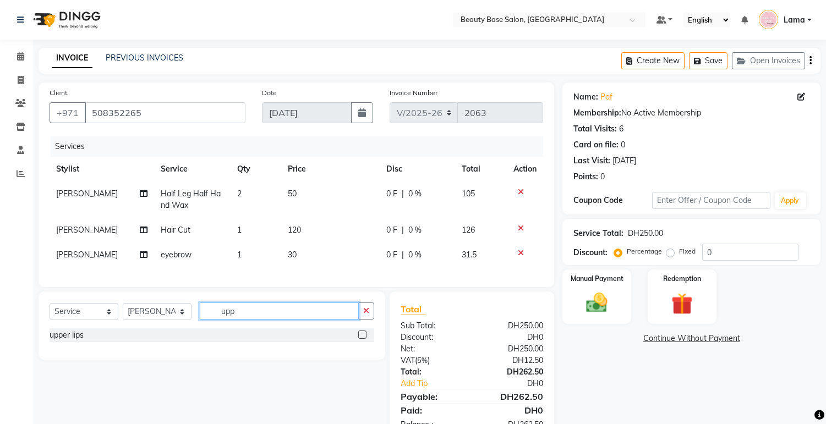
type input "upp"
click at [361, 339] on label at bounding box center [362, 335] width 8 height 8
click at [361, 339] on input "checkbox" at bounding box center [361, 335] width 7 height 7
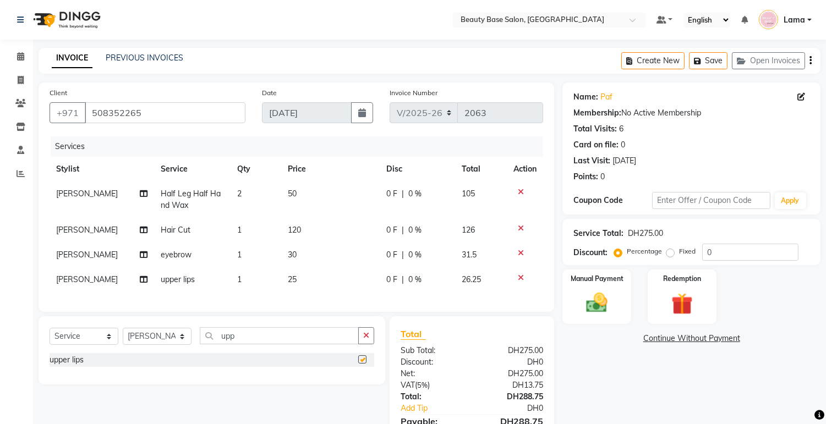
checkbox input "false"
click at [171, 345] on select "Select Stylist Accounts [PERSON_NAME] [PERSON_NAME] [PERSON_NAME] Burula Ghizla…" at bounding box center [157, 336] width 69 height 17
select select "54541"
click at [123, 337] on select "Select Stylist Accounts [PERSON_NAME] [PERSON_NAME] [PERSON_NAME] Burula Ghizla…" at bounding box center [157, 336] width 69 height 17
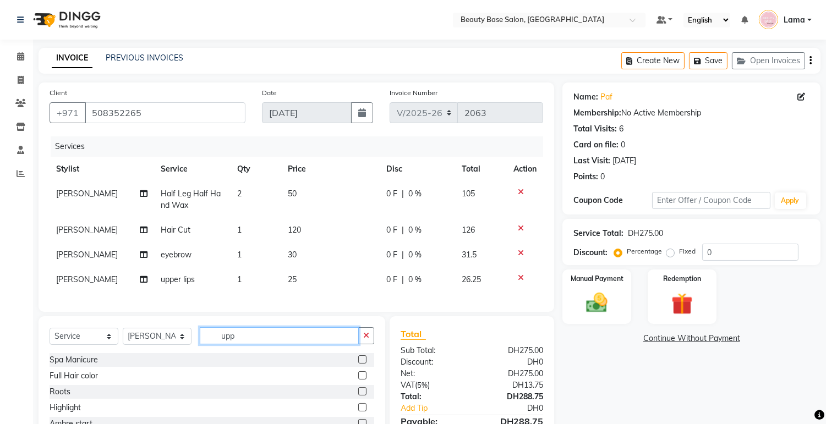
click at [295, 344] on input "upp" at bounding box center [279, 335] width 159 height 17
type input "u"
type input "blo"
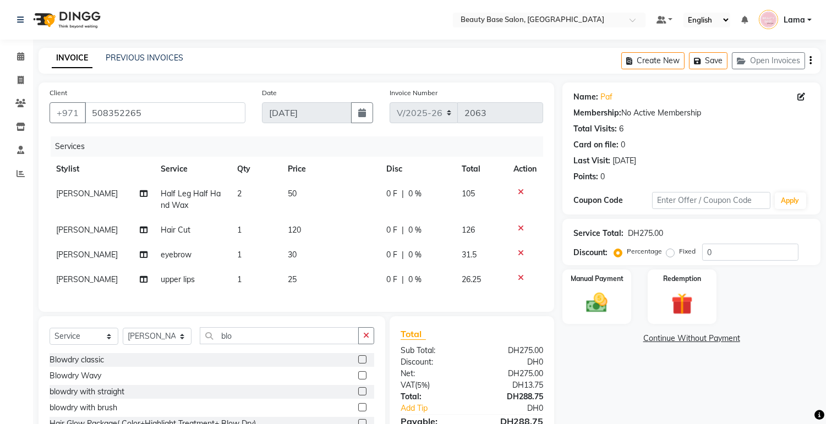
click at [358, 364] on label at bounding box center [362, 359] width 8 height 8
click at [358, 364] on input "checkbox" at bounding box center [361, 359] width 7 height 7
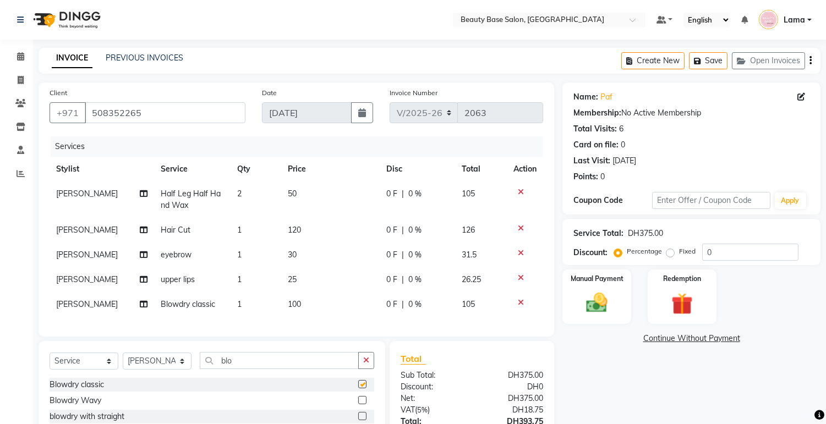
checkbox input "false"
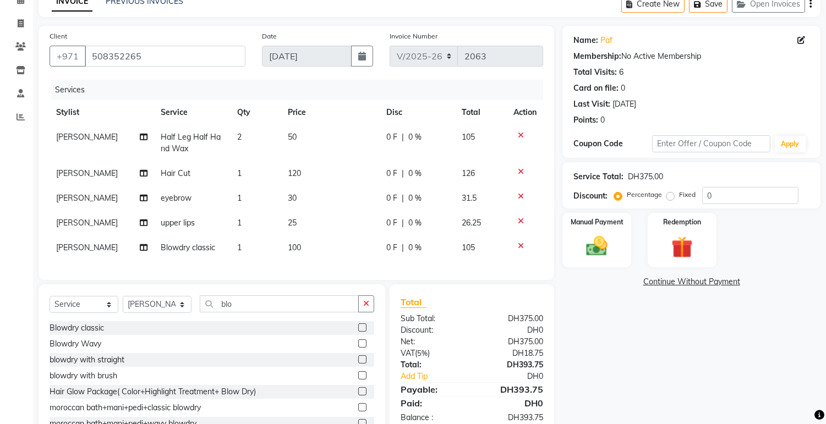
scroll to position [105, 0]
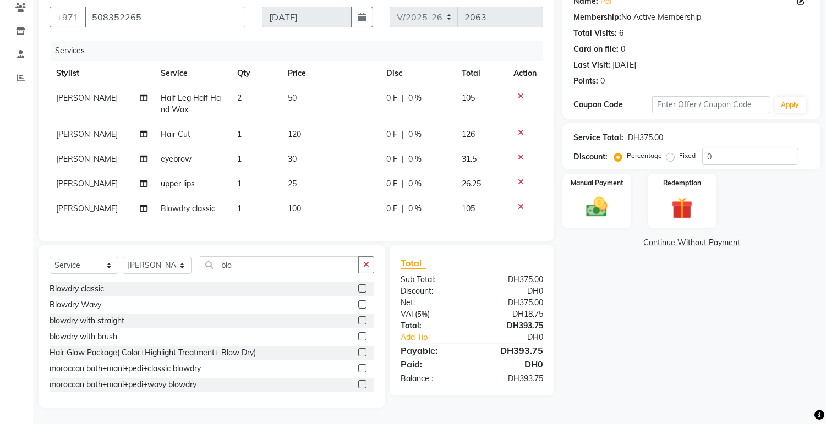
click at [193, 207] on td "Blowdry classic" at bounding box center [193, 208] width 76 height 25
select select "54541"
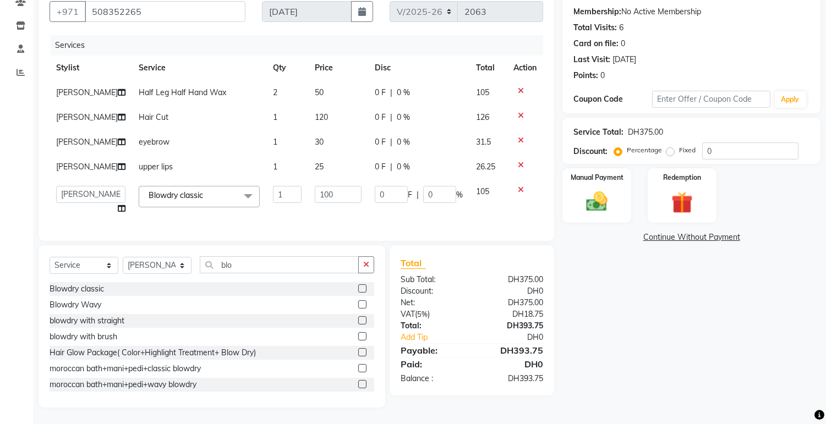
click at [213, 188] on span "Blowdry classic x" at bounding box center [199, 196] width 121 height 21
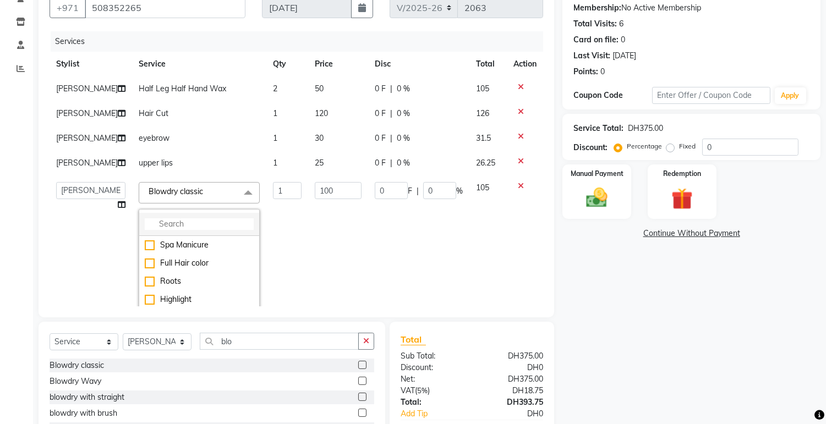
click at [215, 228] on input "multiselect-search" at bounding box center [199, 224] width 109 height 12
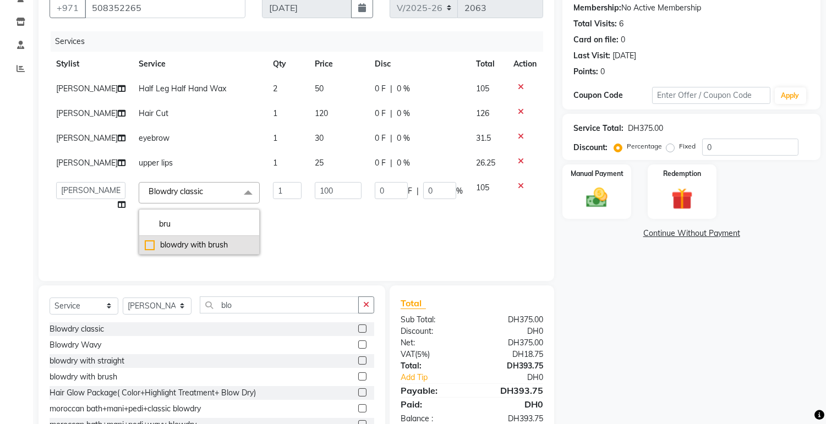
type input "bru"
click at [145, 246] on div "blowdry with brush" at bounding box center [199, 245] width 109 height 12
checkbox input "true"
type input "120"
click at [662, 281] on div "Name: Paf Membership: No Active Membership Total Visits: 6 Card on file: 0 Last…" at bounding box center [695, 212] width 266 height 470
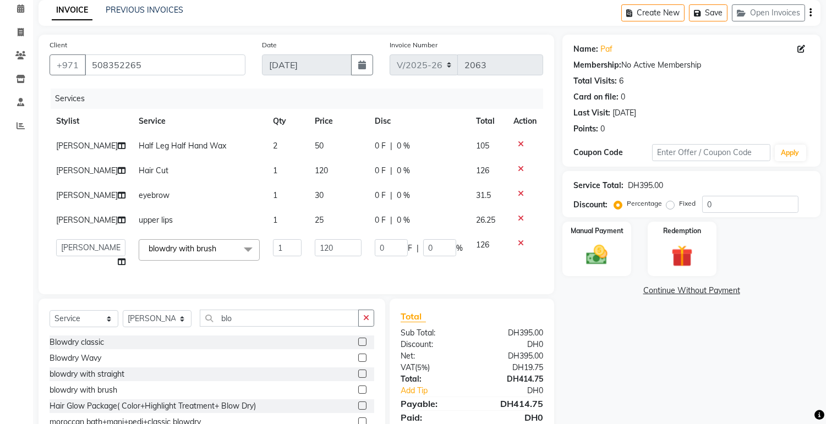
scroll to position [111, 0]
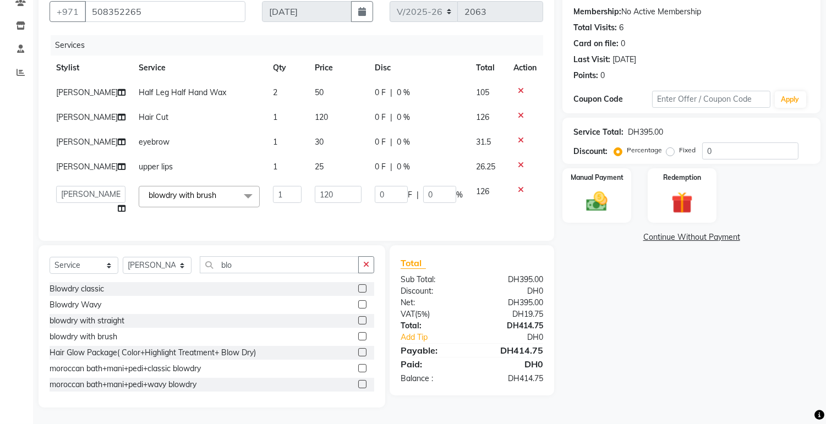
click at [679, 145] on label "Fixed" at bounding box center [687, 150] width 17 height 10
click at [670, 146] on input "Fixed" at bounding box center [672, 150] width 8 height 8
radio input "true"
click at [607, 189] on img at bounding box center [597, 202] width 36 height 26
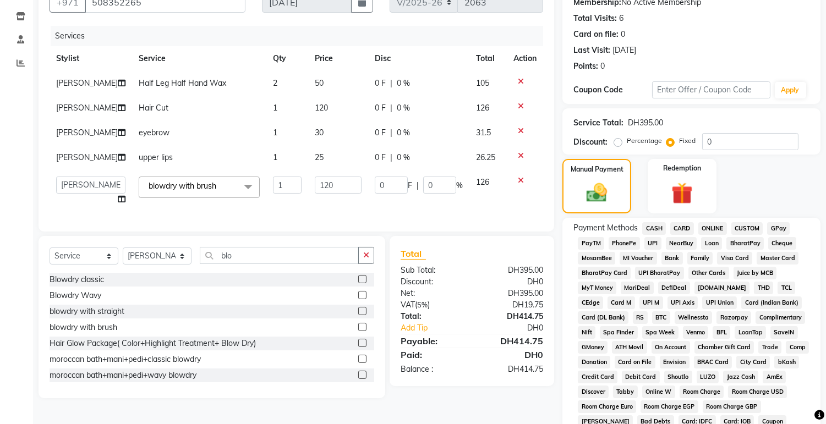
click at [681, 227] on span "CARD" at bounding box center [682, 228] width 24 height 13
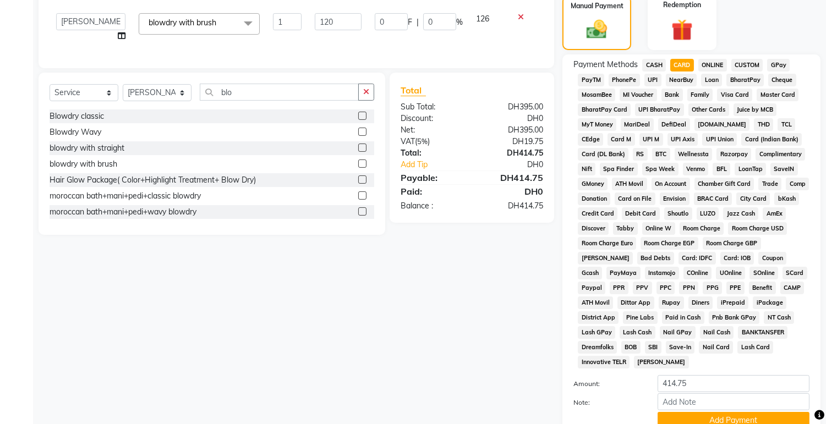
scroll to position [325, 0]
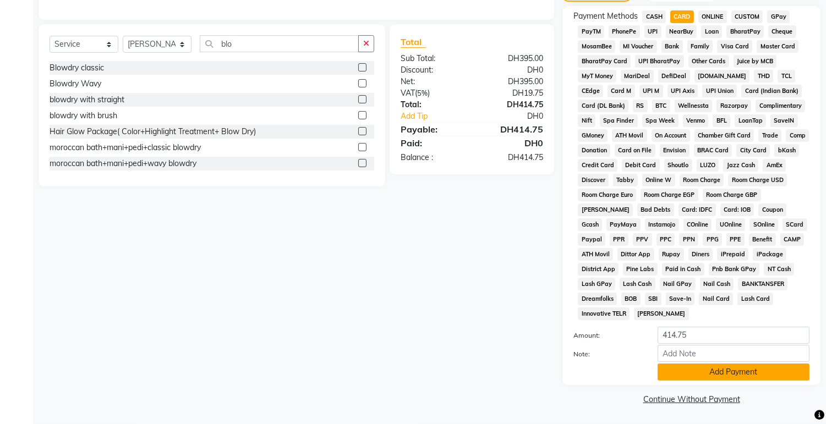
click at [736, 374] on button "Add Payment" at bounding box center [733, 372] width 152 height 17
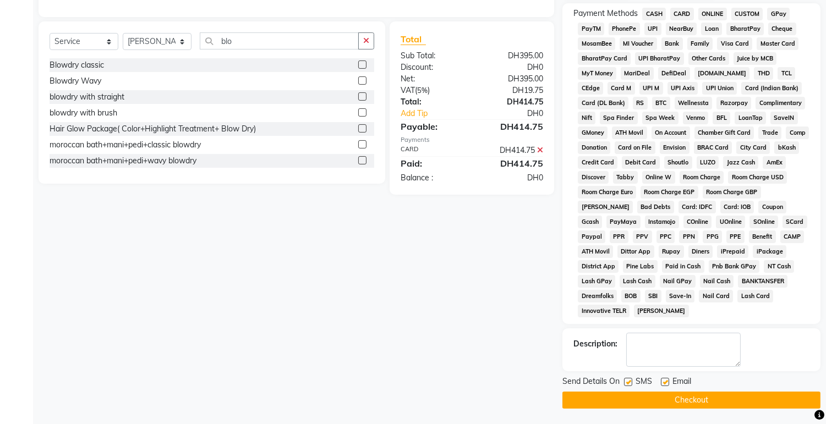
click at [716, 404] on button "Checkout" at bounding box center [691, 400] width 258 height 17
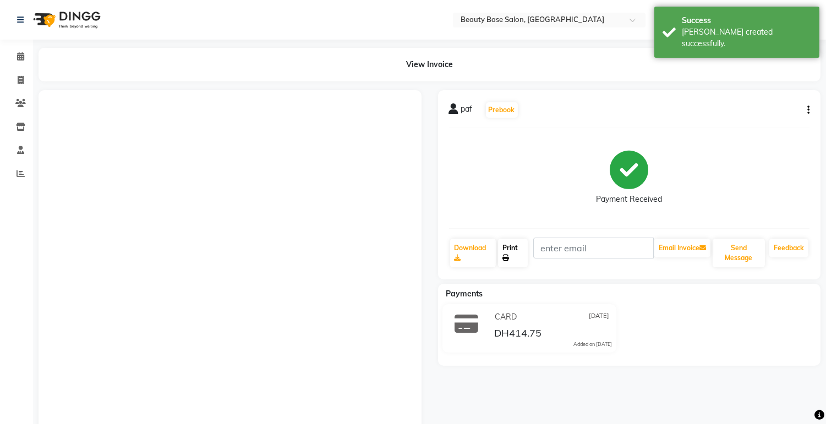
click at [518, 245] on link "Print" at bounding box center [513, 253] width 30 height 29
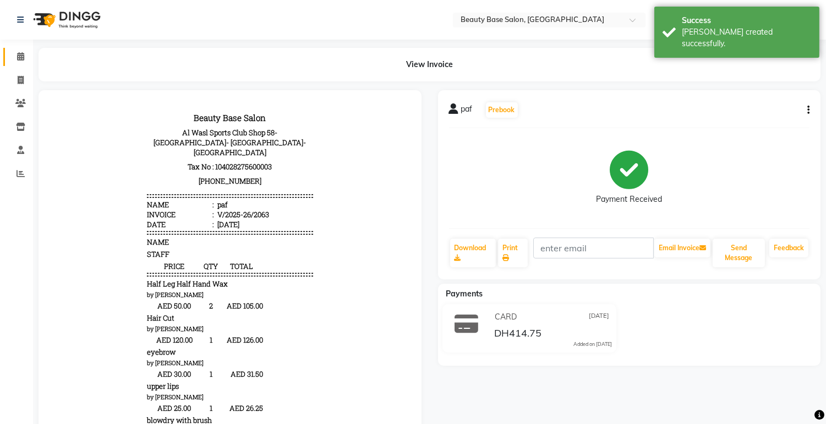
click at [24, 57] on span at bounding box center [20, 57] width 19 height 13
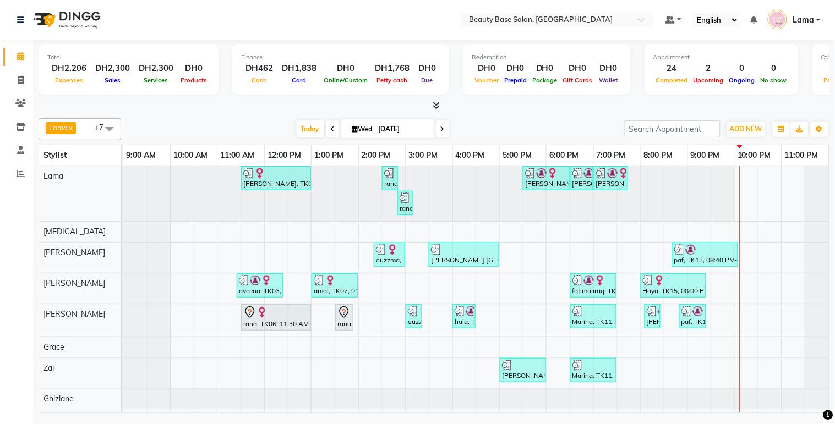
click at [440, 128] on icon at bounding box center [442, 129] width 4 height 7
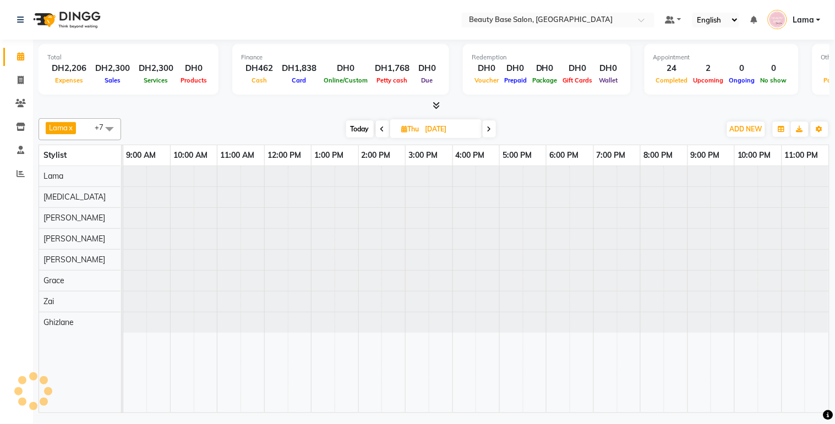
type input "[DATE]"
